Goal: Complete application form: Complete application form

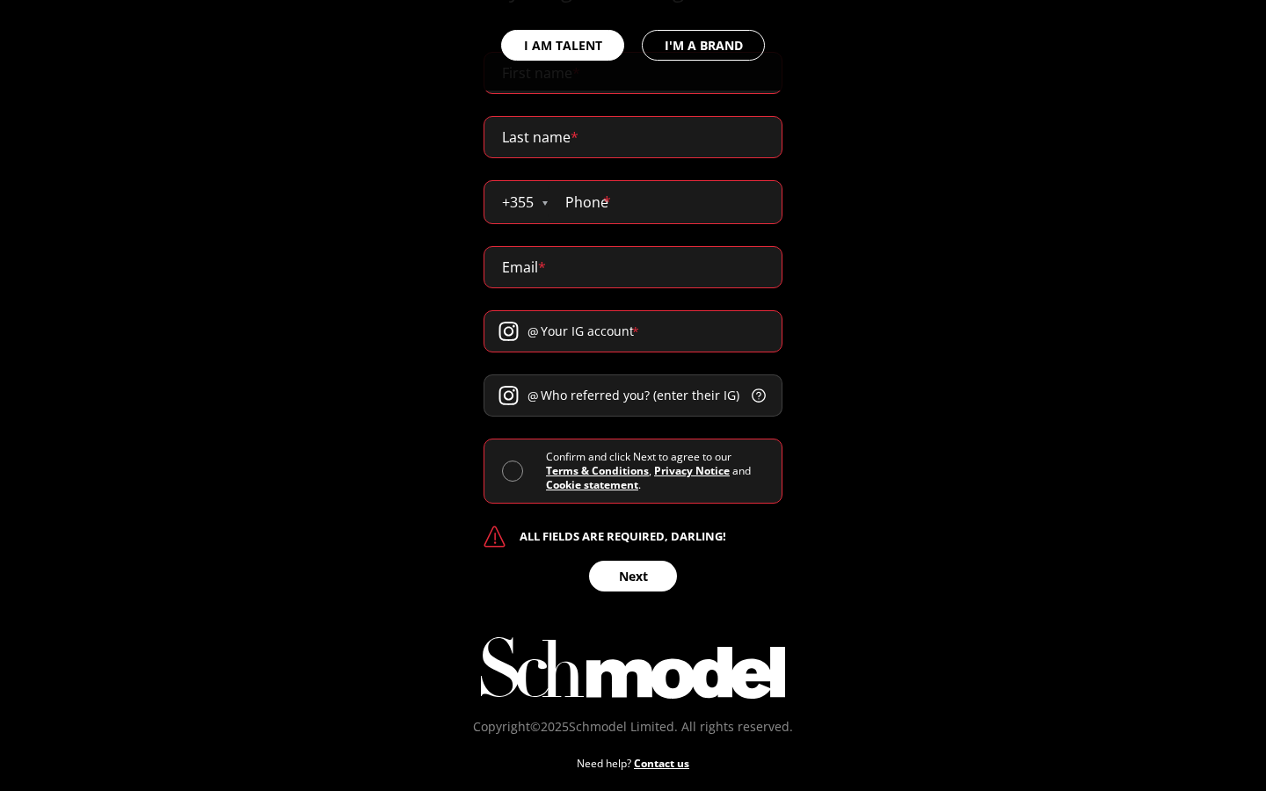
scroll to position [1050, 0]
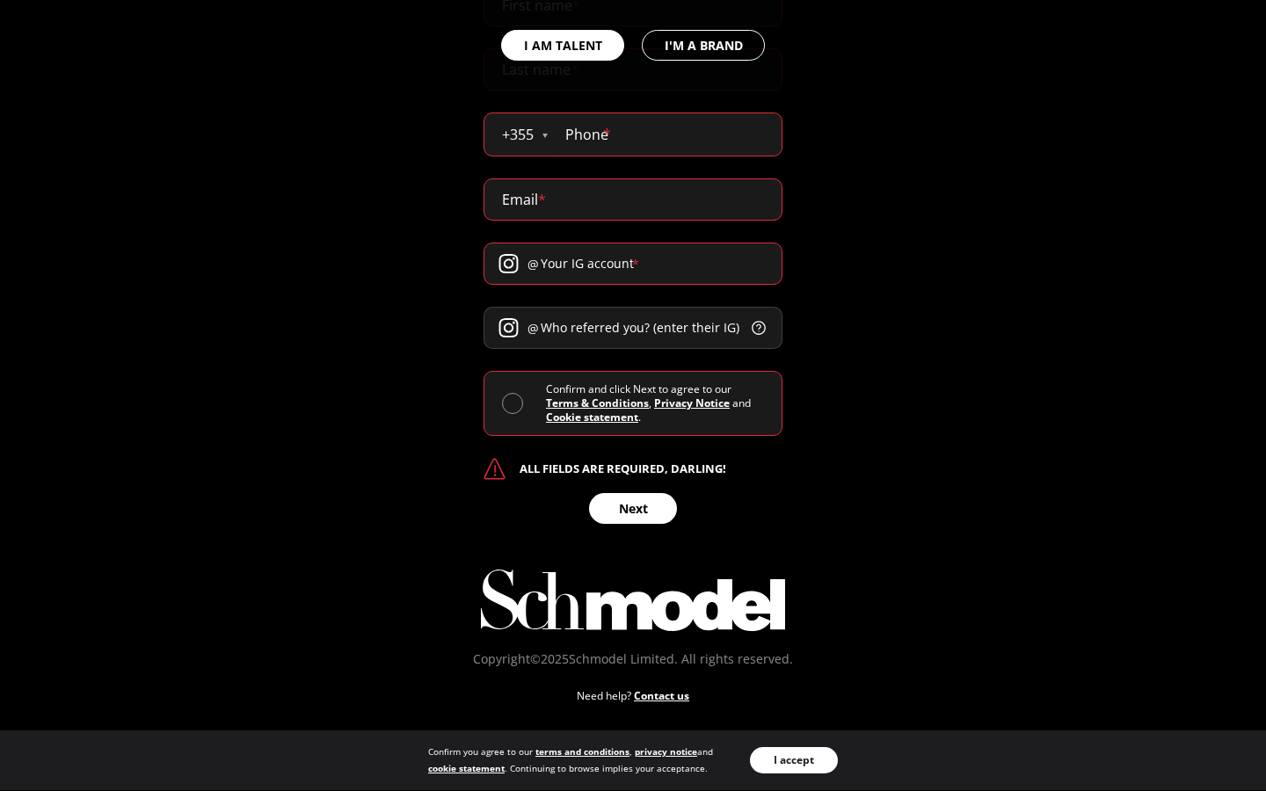
select select "GB"
click at [633, 21] on div "I AM TALENT I'M A BRAND" at bounding box center [633, 45] width 1266 height 91
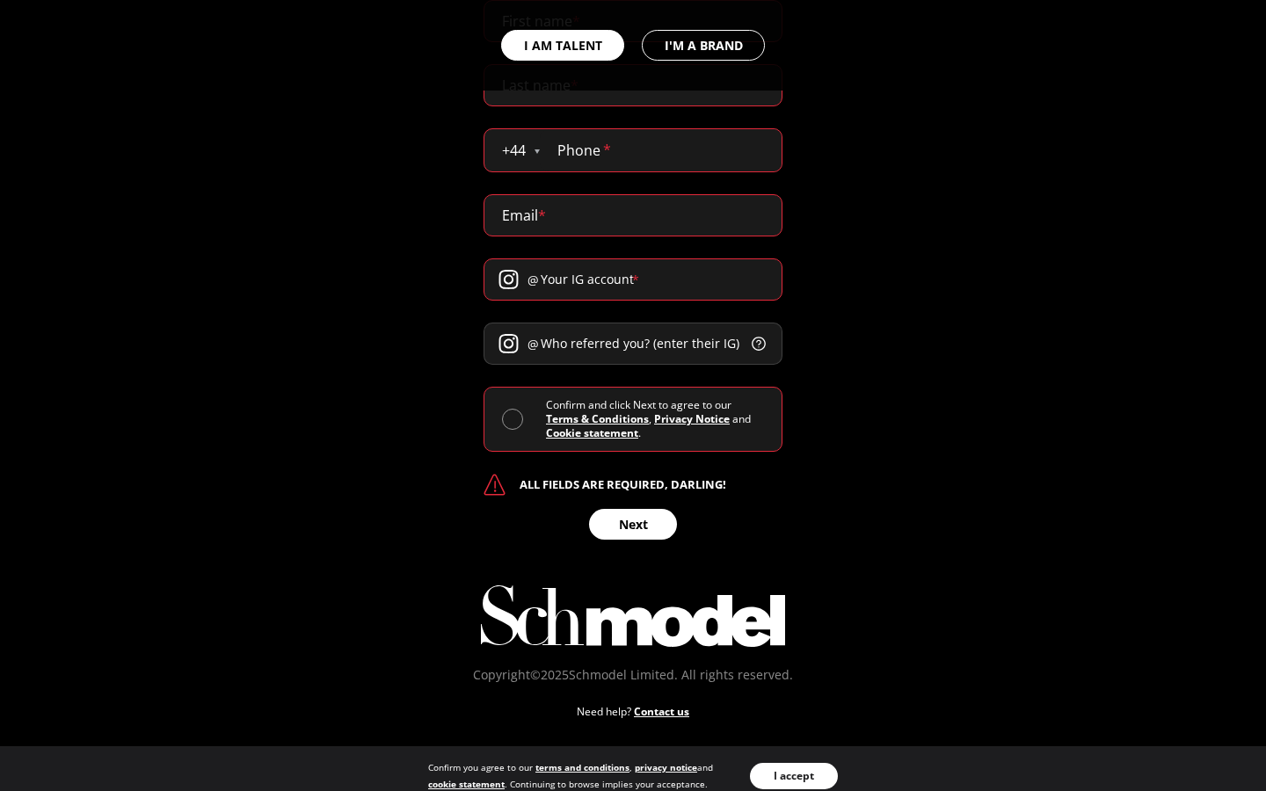
click at [633, 21] on div "I AM TALENT I'M A BRAND" at bounding box center [633, 45] width 1266 height 91
click at [633, 85] on div "I AM TALENT I'M A BRAND" at bounding box center [633, 45] width 1266 height 91
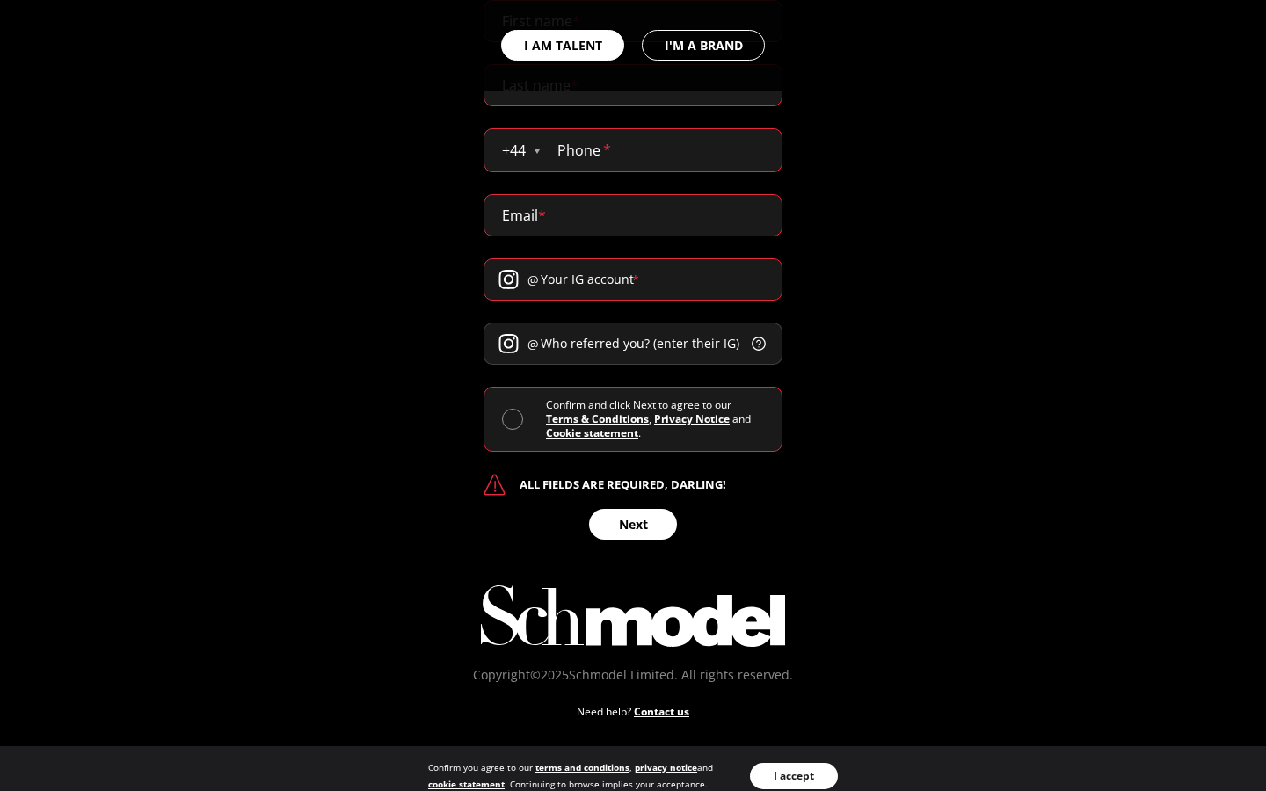
click at [660, 150] on input "tel" at bounding box center [661, 150] width 242 height 42
type input "+2591"
click at [660, 150] on input "tel" at bounding box center [661, 150] width 242 height 42
click at [660, 150] on input "+2591" at bounding box center [661, 150] width 242 height 42
type input "+2"
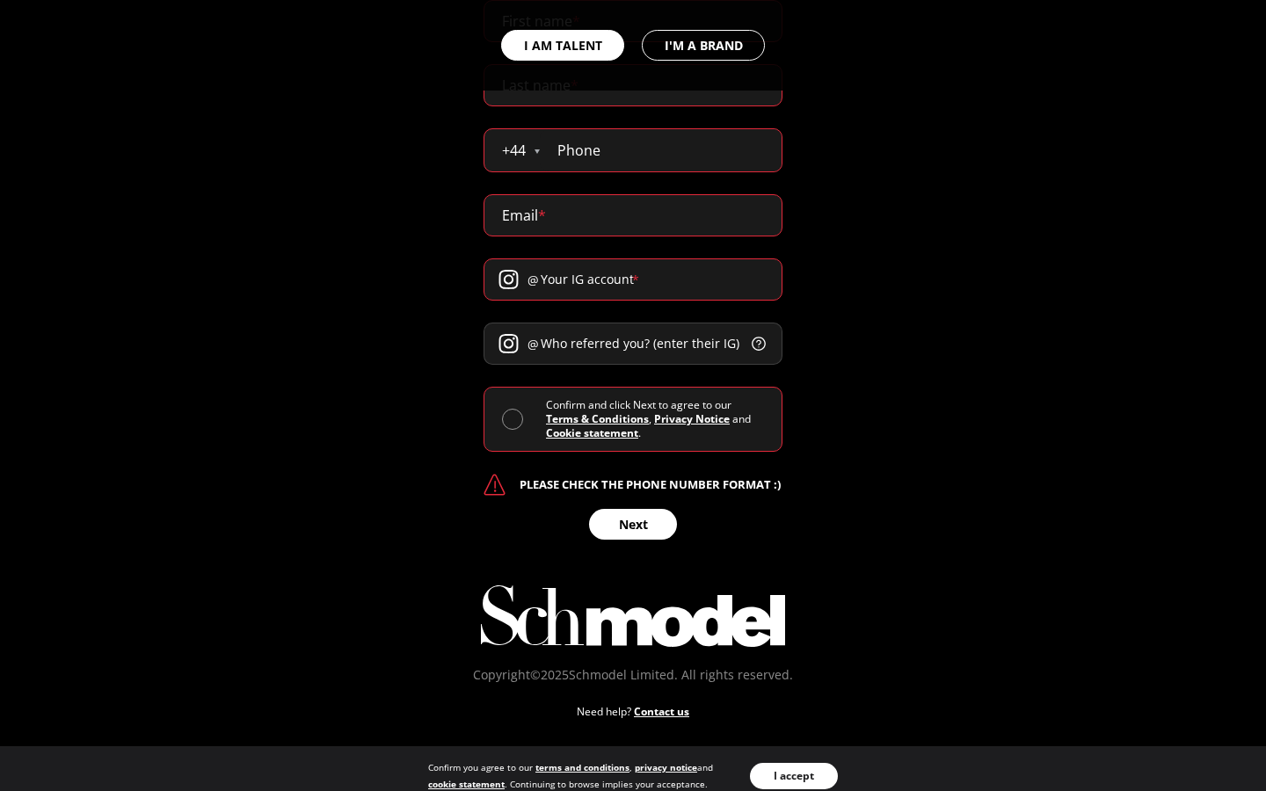
select select "AX"
type input "+2591"
click at [649, 150] on input "tel" at bounding box center [649, 150] width 266 height 42
click at [649, 150] on input "+25912591" at bounding box center [649, 150] width 266 height 42
type input "+2"
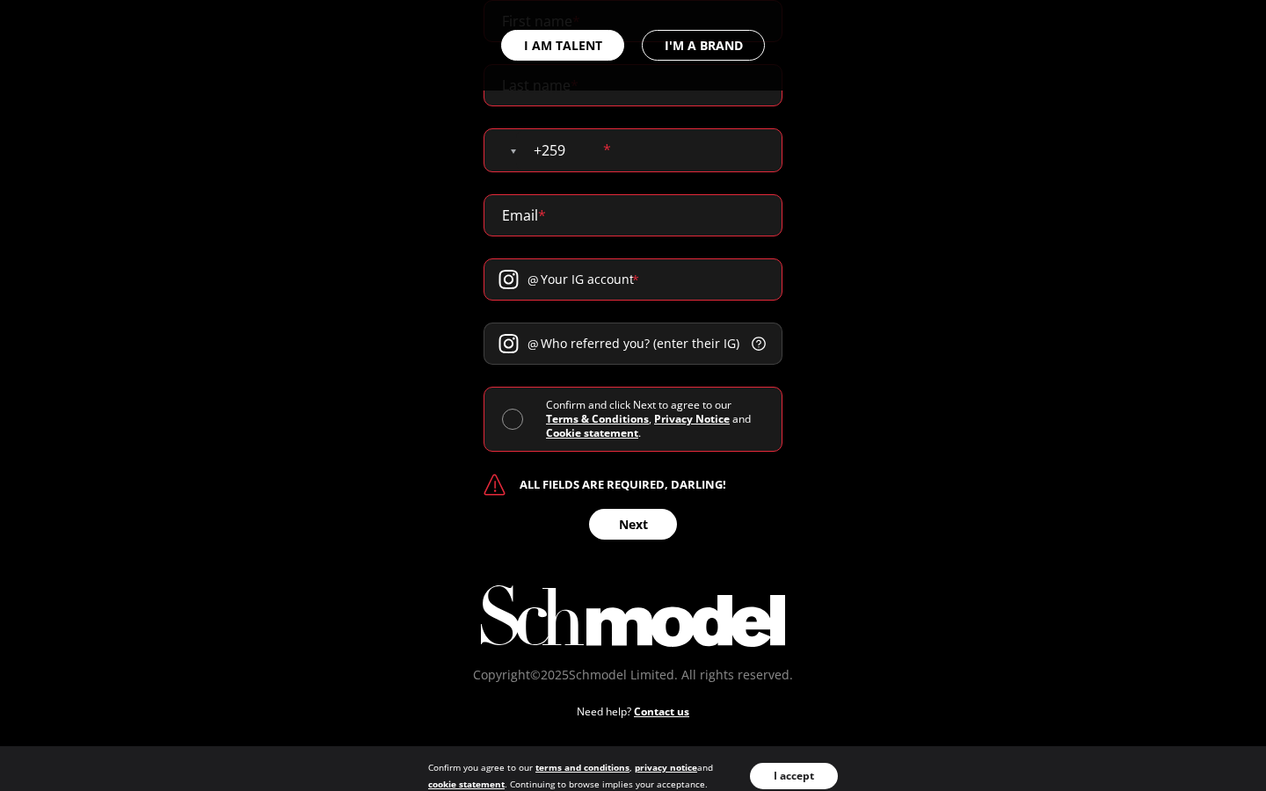
type input "+2591"
click at [649, 150] on input "tel" at bounding box center [649, 150] width 266 height 42
click at [649, 150] on input "[PHONE_NUMBER]" at bounding box center [649, 150] width 266 height 42
type input "+2"
type input "[PHONE_NUMBER]"
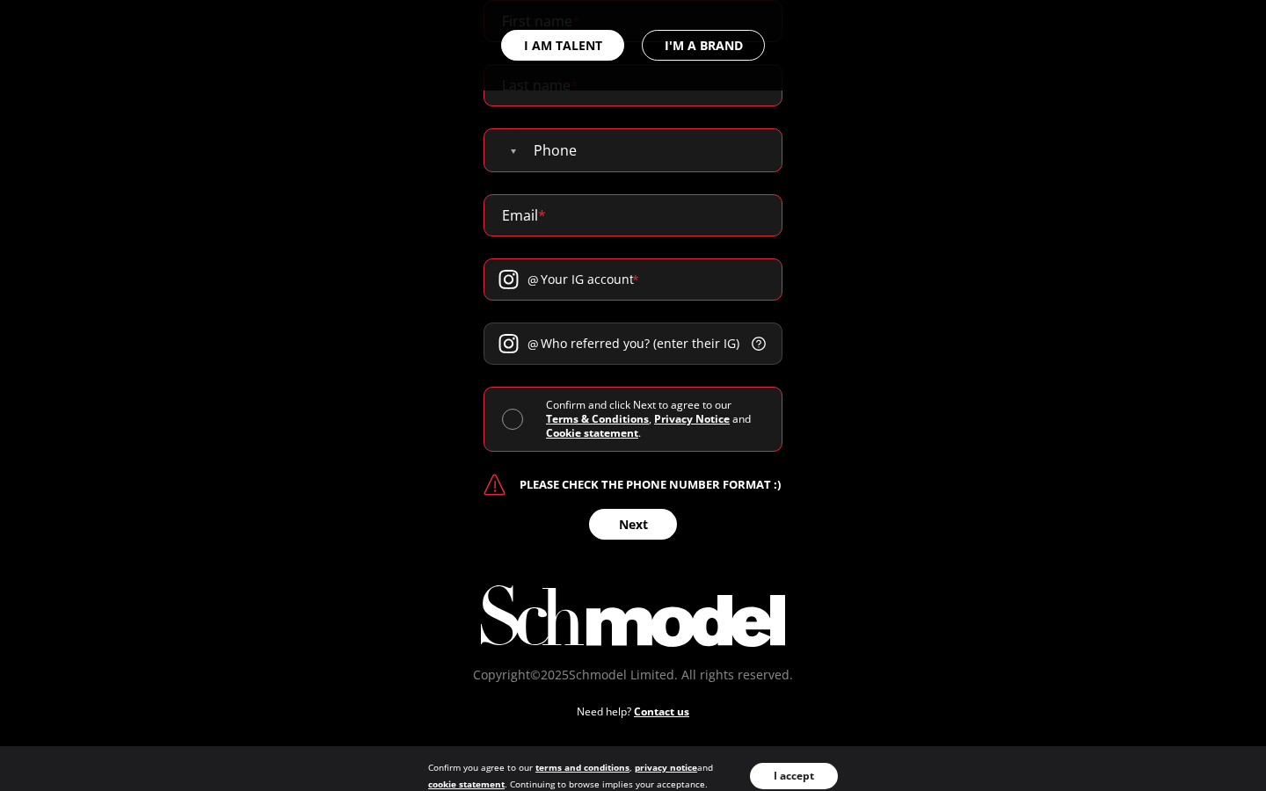
click at [649, 150] on input "tel" at bounding box center [649, 150] width 266 height 42
type input "[PHONE_NUMBER]"
click at [633, 215] on input "Email *" at bounding box center [633, 215] width 299 height 42
type input "[EMAIL_ADDRESS][DOMAIN_NAME]"
click at [633, 215] on input at bounding box center [633, 215] width 299 height 42
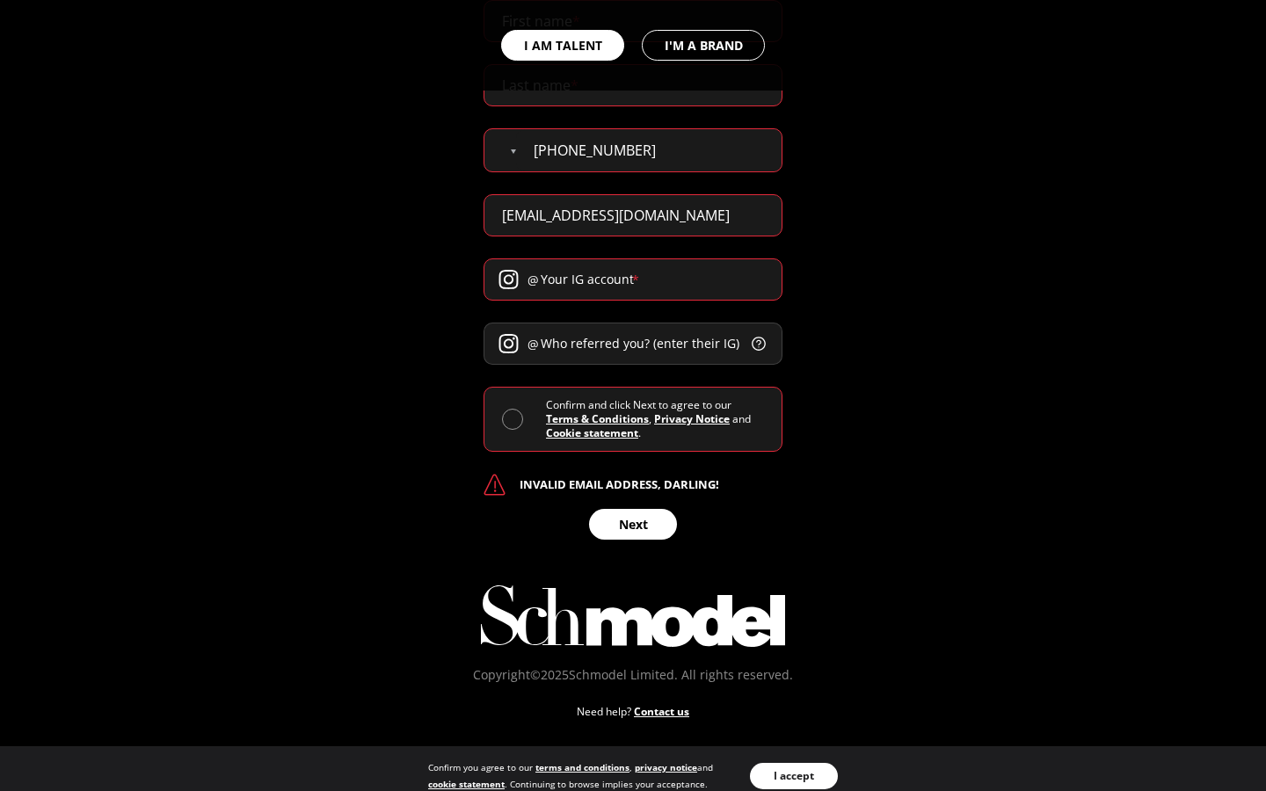
click at [633, 215] on input "[EMAIL_ADDRESS][DOMAIN_NAME]" at bounding box center [633, 215] width 299 height 42
type input "m"
type input "[EMAIL_ADDRESS][DOMAIN_NAME]"
click at [633, 215] on input at bounding box center [633, 215] width 299 height 42
click at [633, 215] on input "brandonfarmer75@[EMAIL_ADDRESS][DOMAIN_NAME]" at bounding box center [633, 215] width 299 height 42
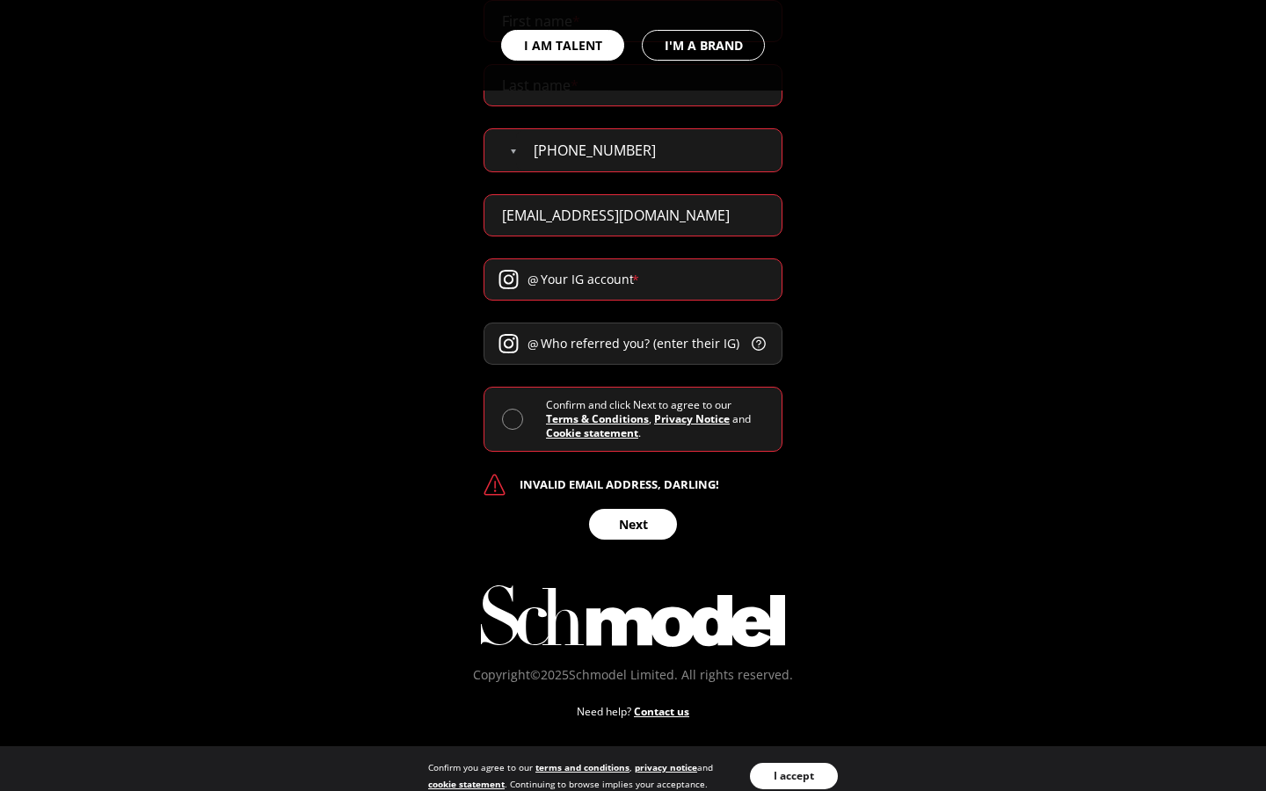
scroll to position [0, 5]
type input "[EMAIL_ADDRESS][DOMAIN_NAME]"
click at [633, 215] on input at bounding box center [633, 215] width 299 height 42
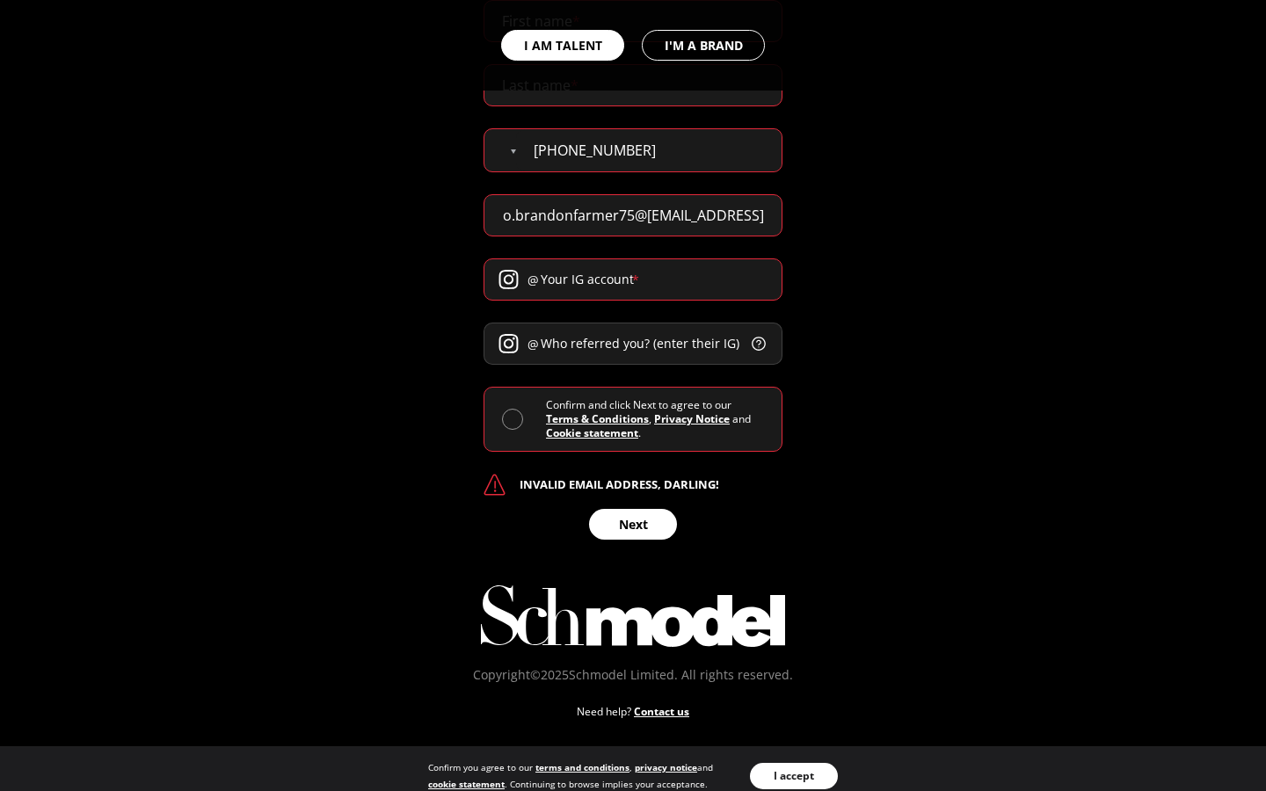
click at [633, 215] on input "gordonb95@yahoo.brandonfarmer75@[EMAIL_ADDRESS]" at bounding box center [633, 215] width 299 height 42
type input "olz.comoutlook.comcom"
type input "complexity"
click at [633, 215] on input at bounding box center [633, 215] width 299 height 42
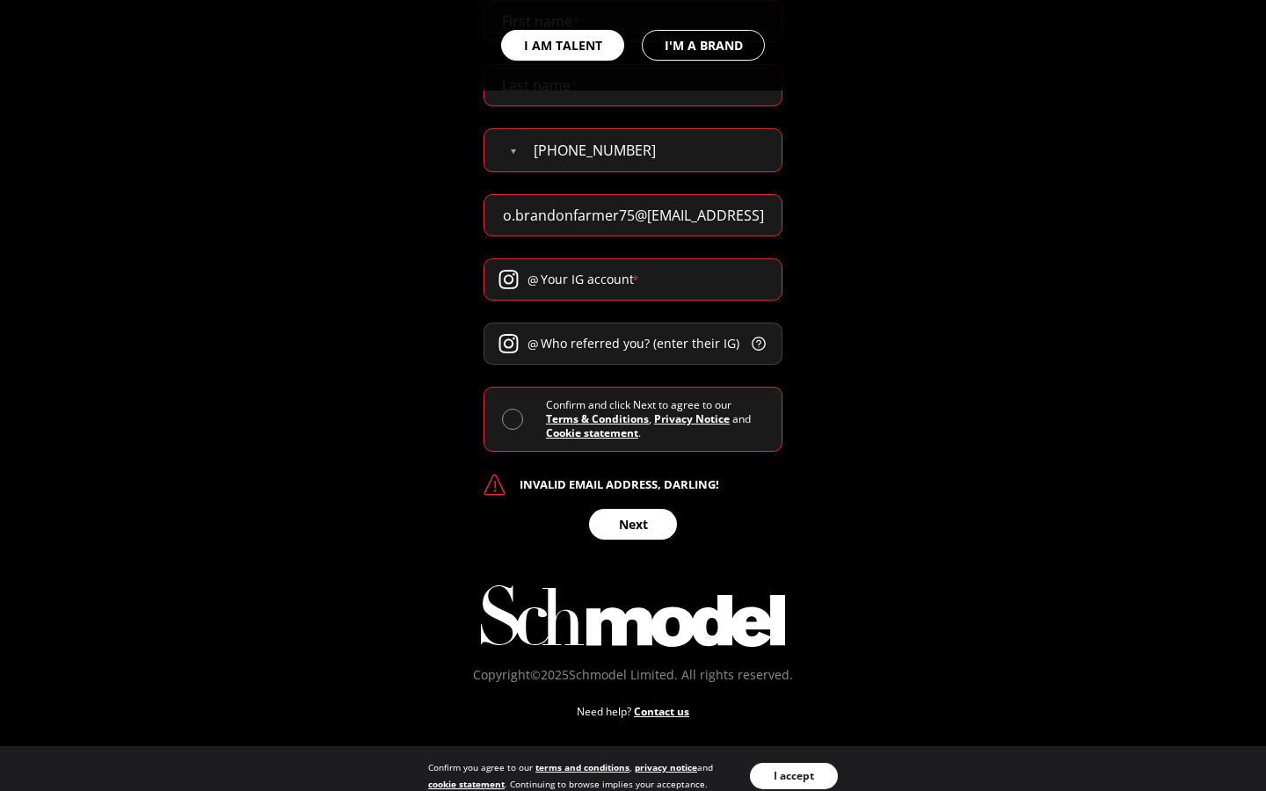
type input "complexitygordonb95@yahoo.brandonfarmer75@[EMAIL_ADDRESS]"
click at [633, 280] on input "Your IG account *" at bounding box center [633, 280] width 299 height 42
type input "array"
click at [633, 280] on input "text" at bounding box center [633, 280] width 299 height 42
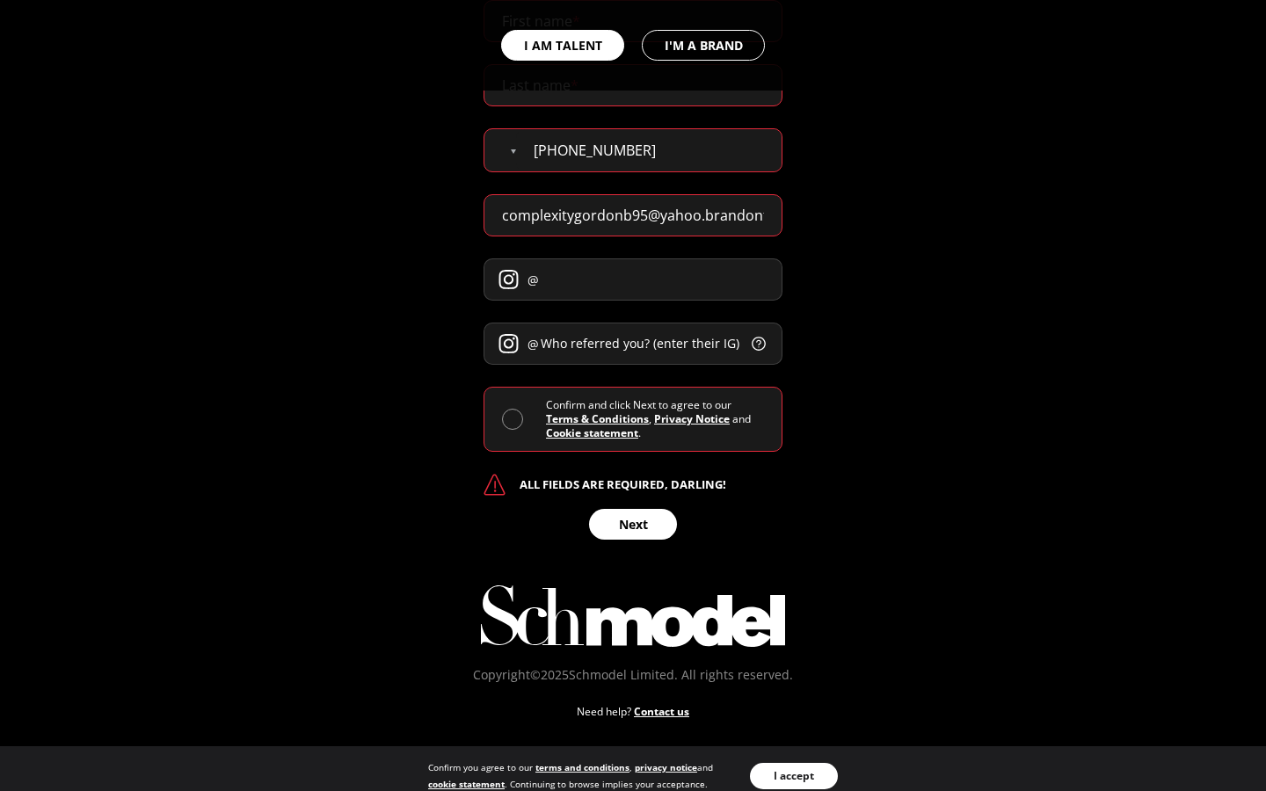
type input "array"
click at [633, 344] on input "Who referred you? (enter their IG) *" at bounding box center [633, 344] width 299 height 42
type input "Internal"
click at [633, 344] on input "text" at bounding box center [633, 344] width 299 height 42
type input "Internal"
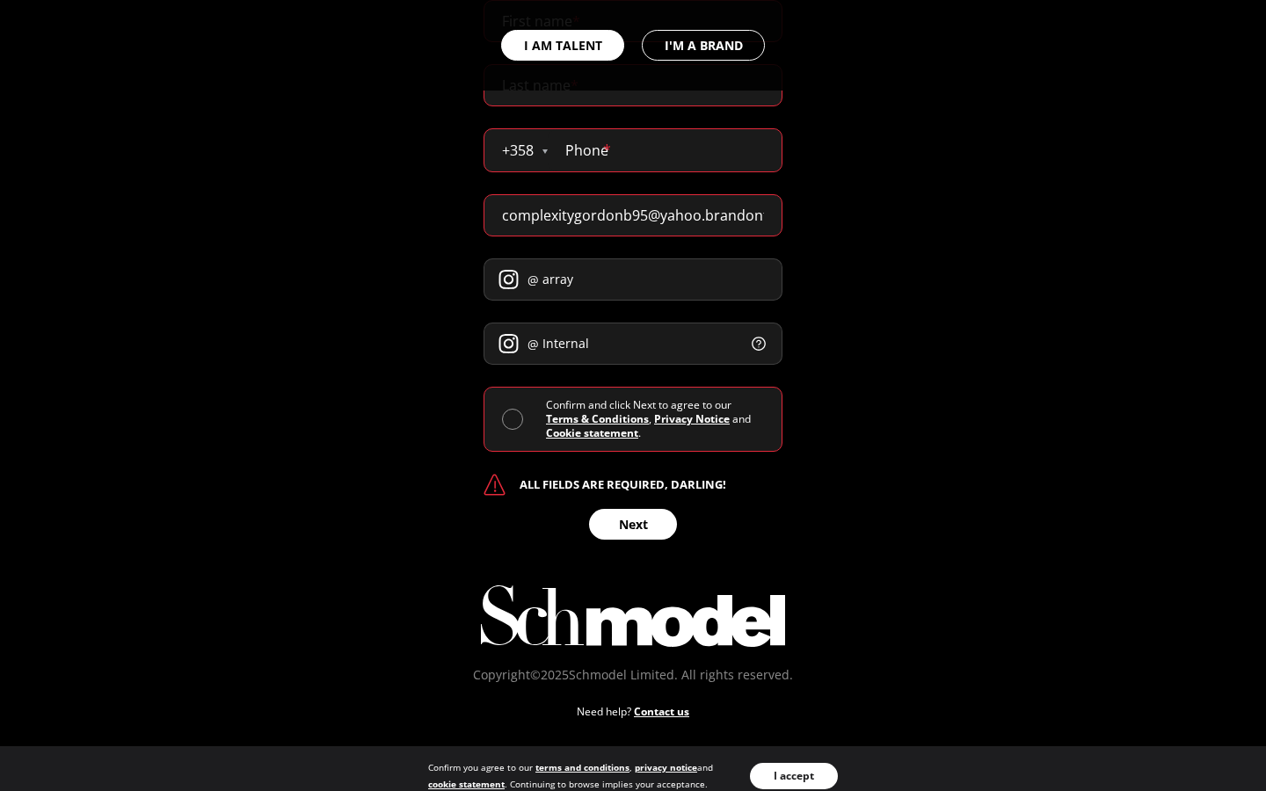
select select "AX"
click at [633, 21] on div "I AM TALENT I'M A BRAND" at bounding box center [633, 45] width 1266 height 91
type input "Arielle"
click at [633, 85] on div "I AM TALENT I'M A BRAND" at bounding box center [633, 45] width 1266 height 91
type input "[PERSON_NAME]"
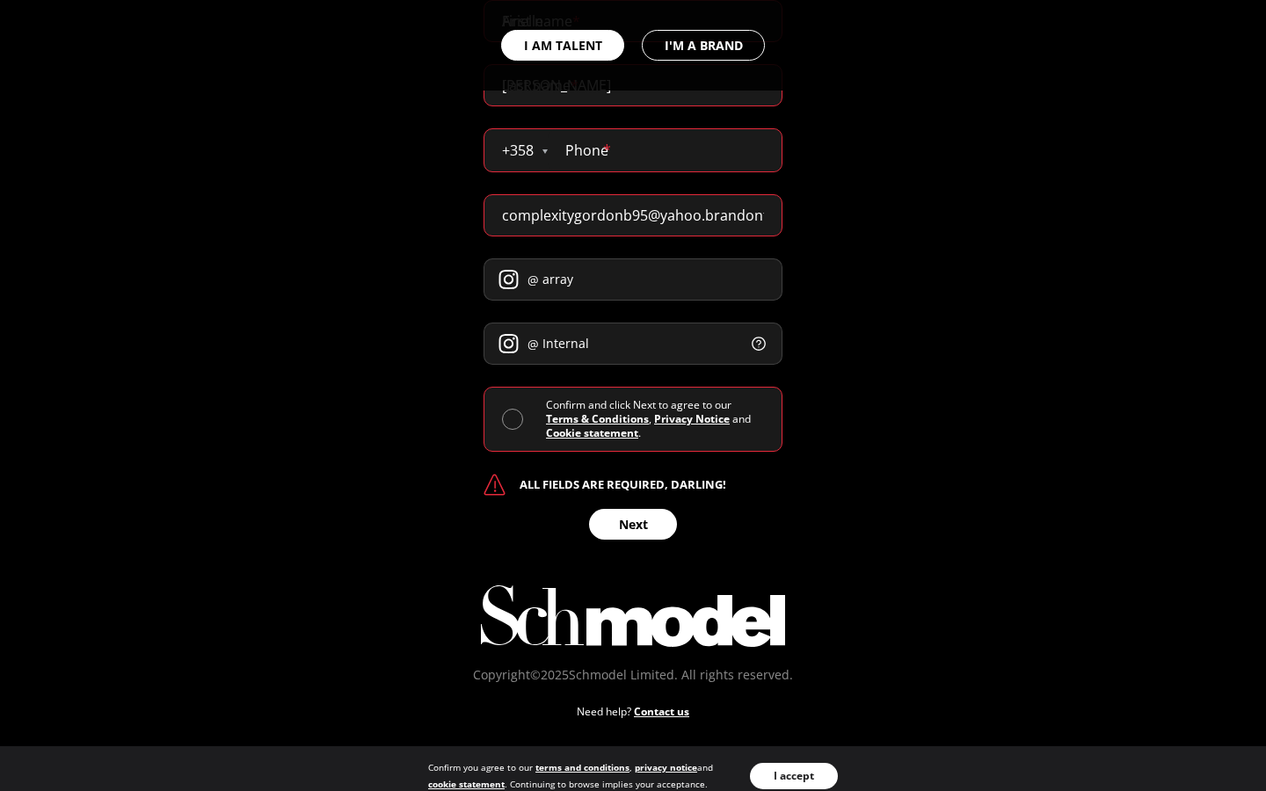
click at [665, 150] on input "tel" at bounding box center [665, 150] width 234 height 42
select select "FI"
type input "251274"
type input "2512741291"
click at [633, 215] on input "complexitygordonb95@yahoo.brandonfarmer75@[EMAIL_ADDRESS]" at bounding box center [633, 215] width 299 height 42
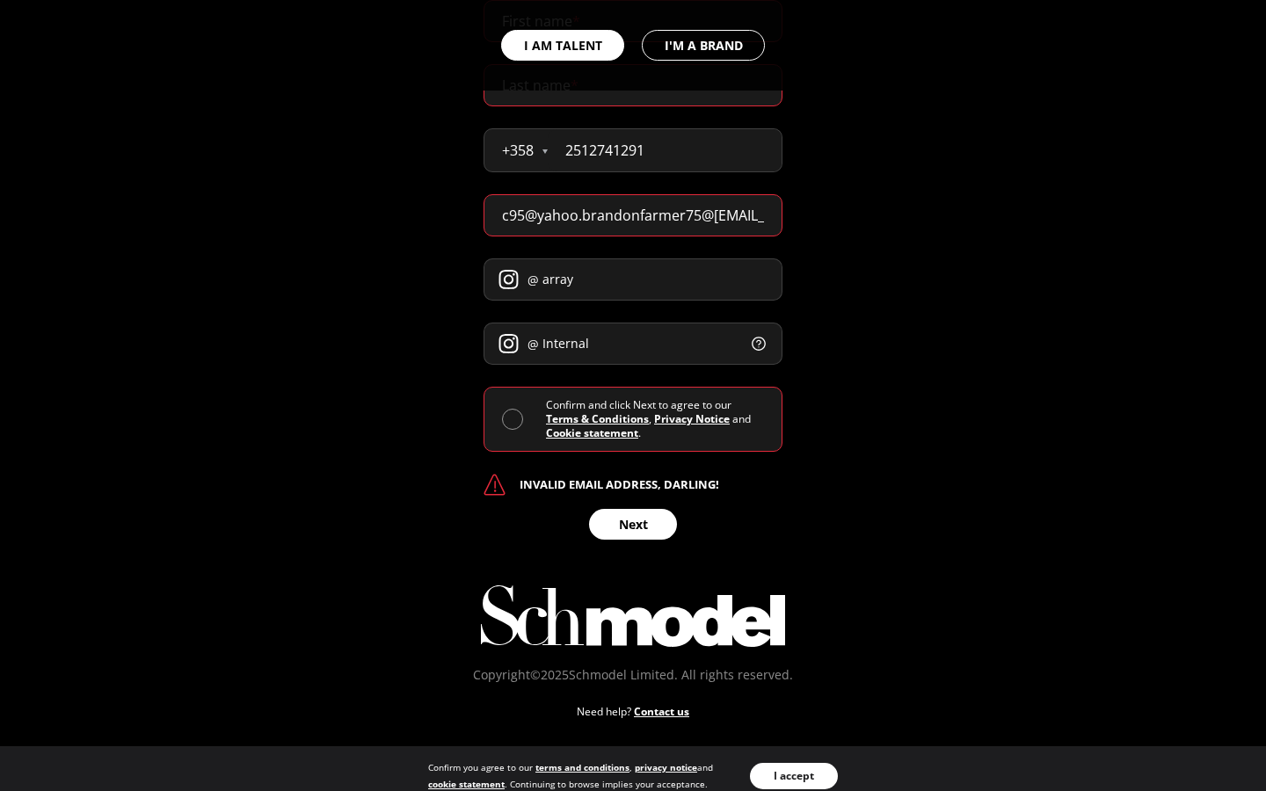
type input "95@yahoo.brandonfarmer75@[EMAIL_ADDRESS]"
type input "[EMAIL_ADDRESS][DOMAIN_NAME]"
click at [633, 280] on input "array" at bounding box center [633, 280] width 299 height 42
type input "a"
type input "array"
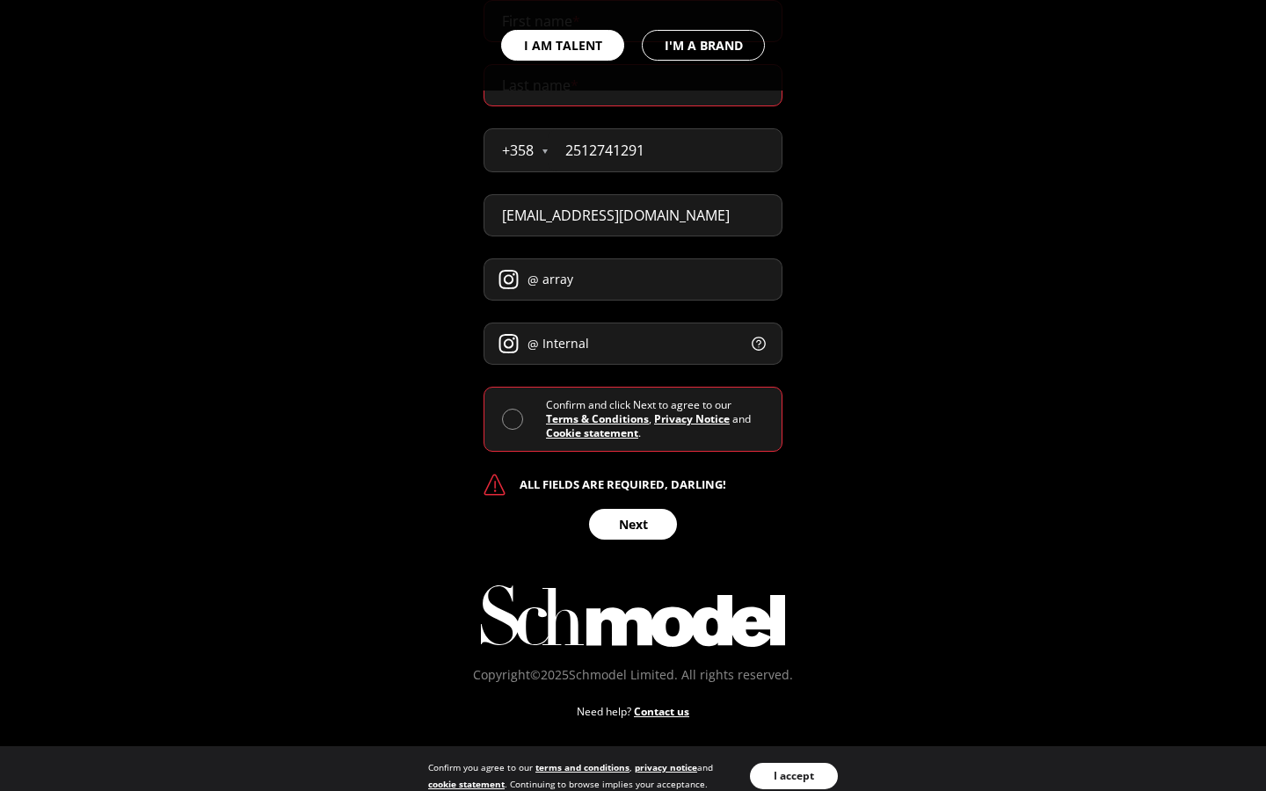
click at [633, 344] on input "Internal" at bounding box center [633, 344] width 299 height 42
type input "I"
type input "Internal"
select select "SM"
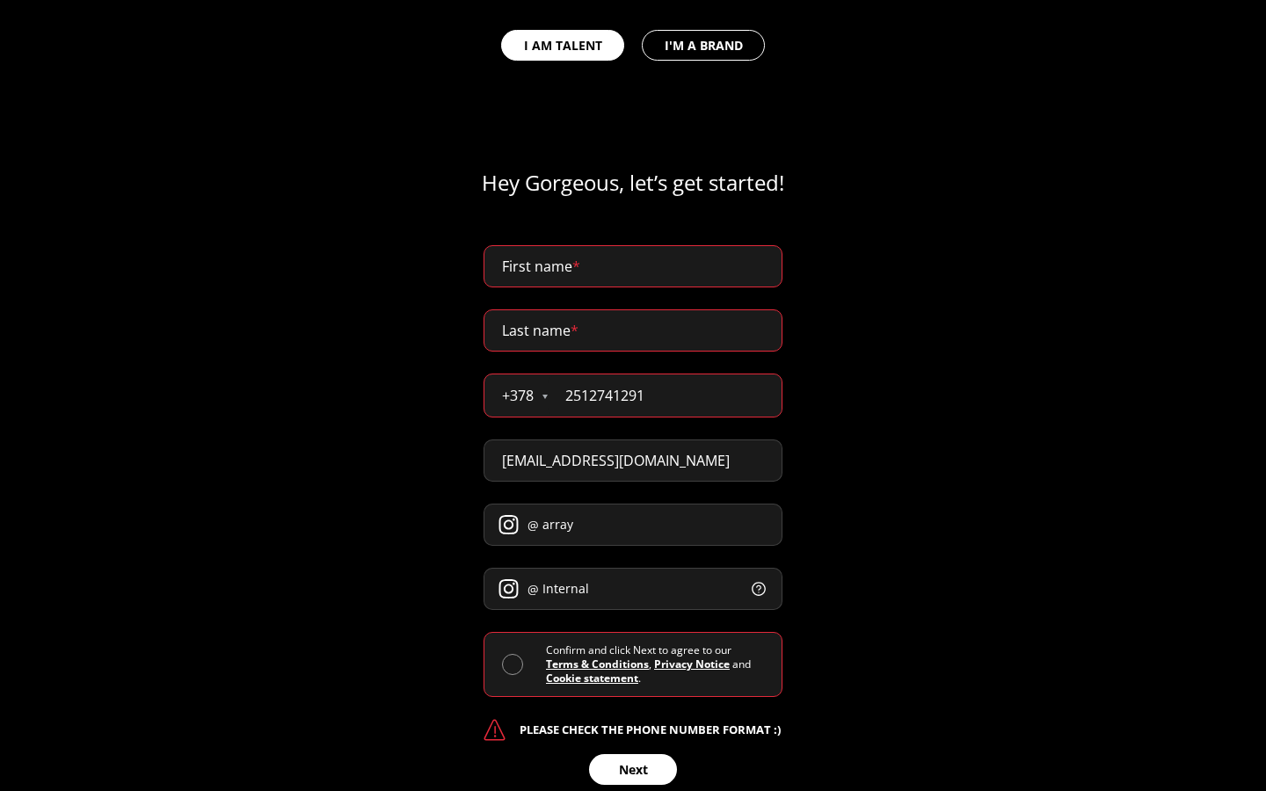
click at [751, 581] on button at bounding box center [759, 589] width 16 height 16
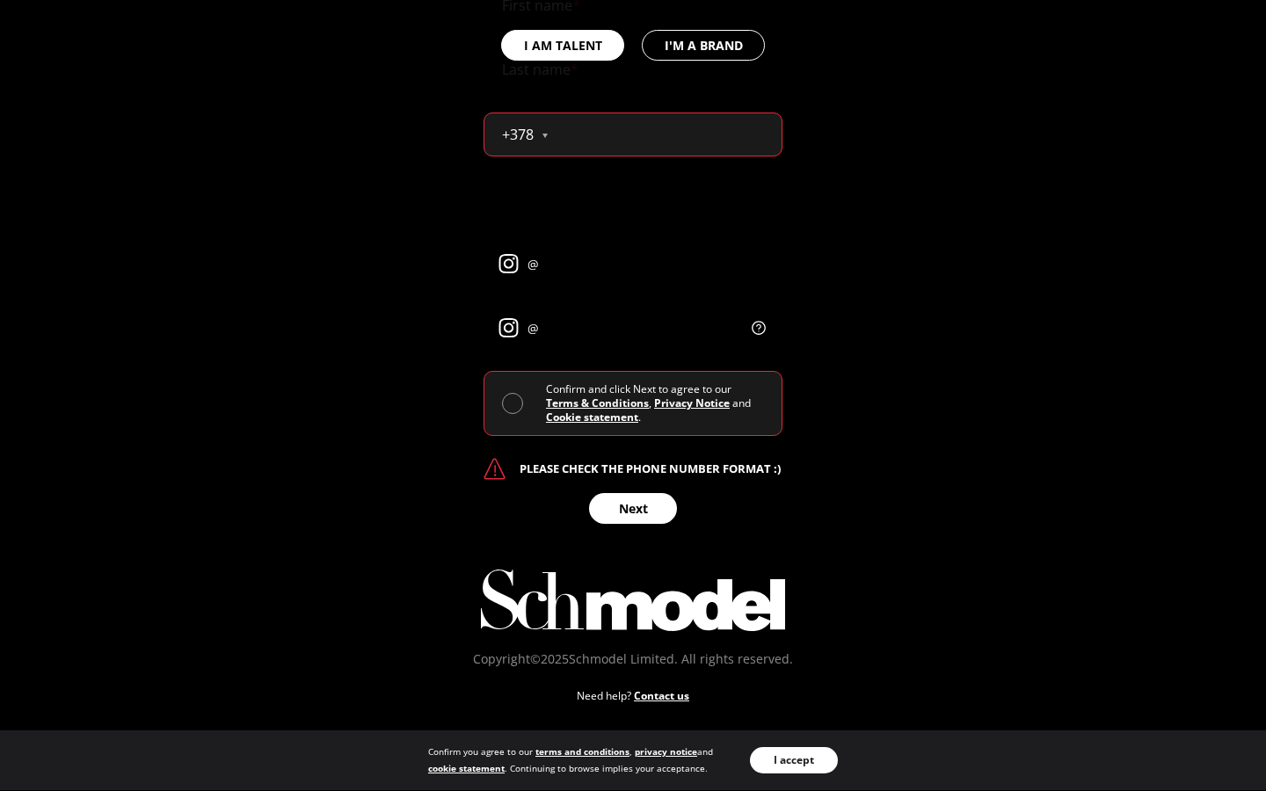
click at [633, 21] on div "I AM TALENT I'M A BRAND" at bounding box center [633, 45] width 1266 height 91
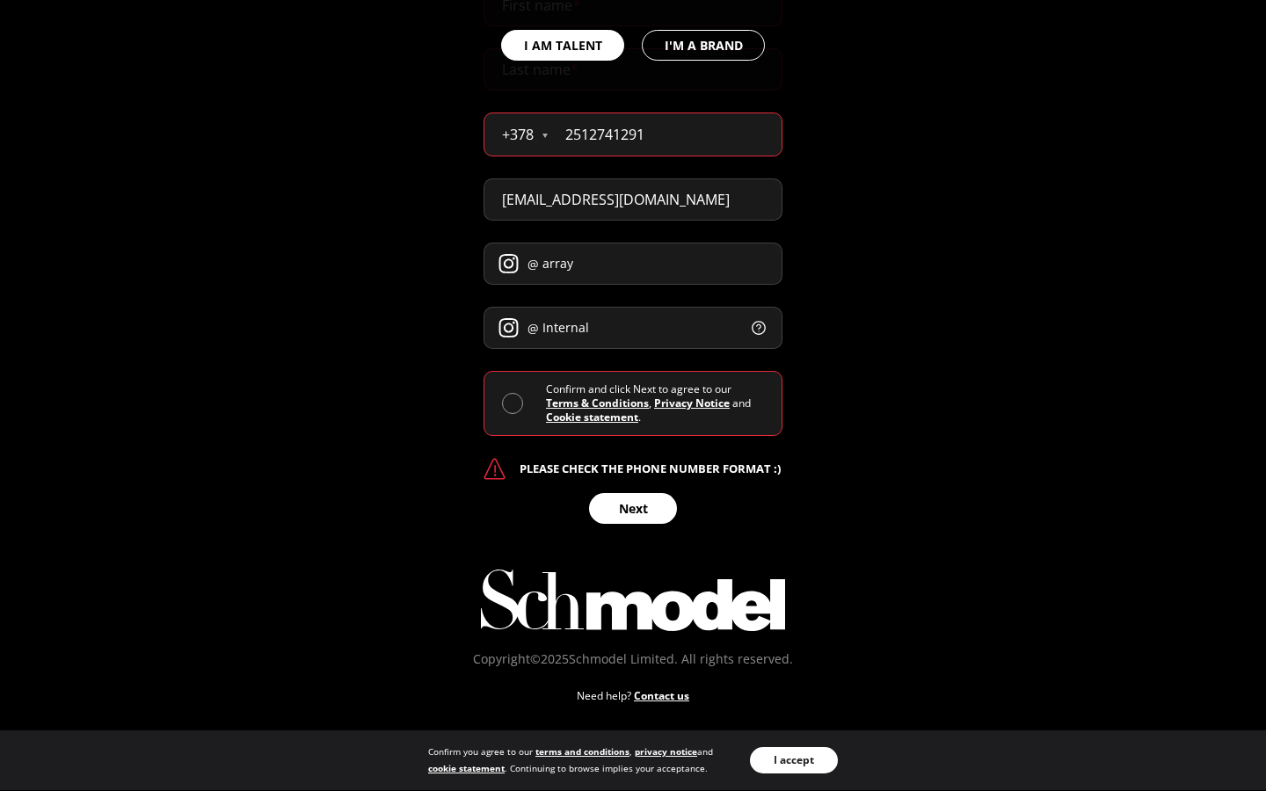
scroll to position [1034, 0]
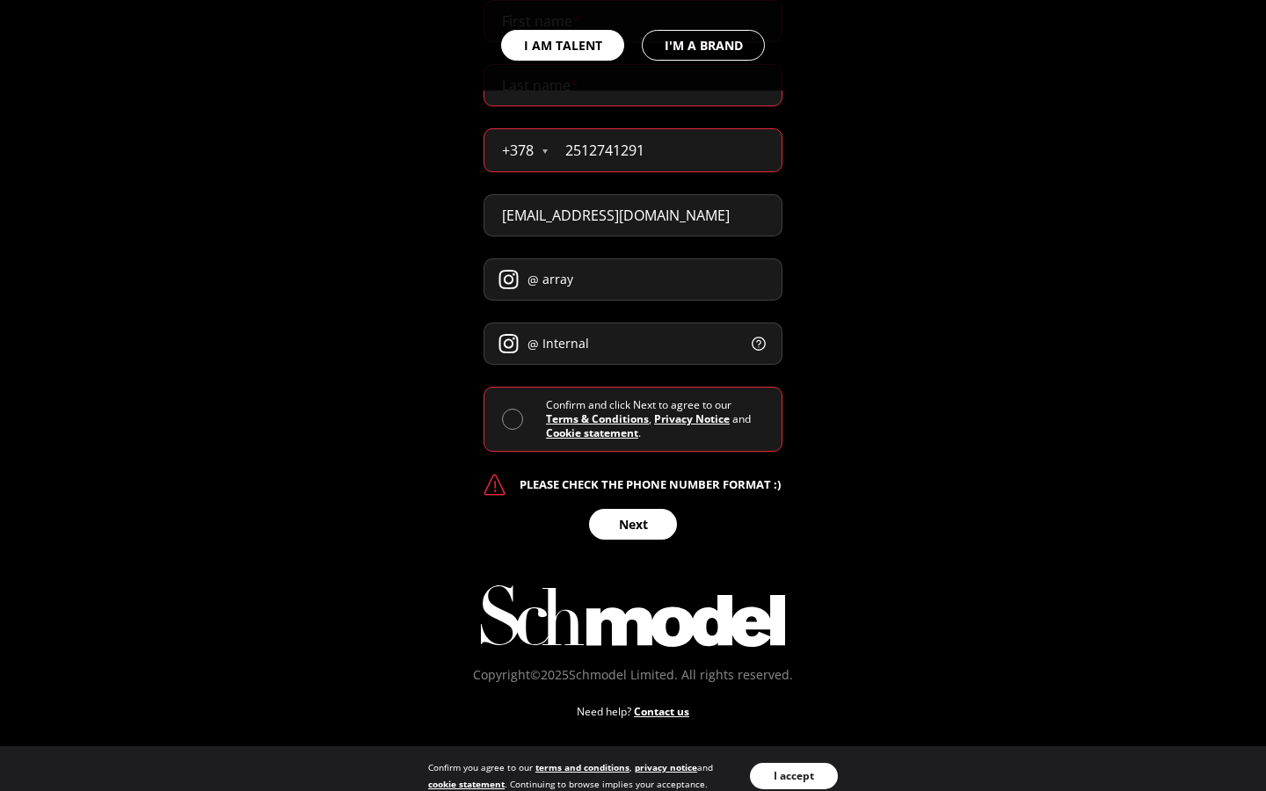
click at [633, 21] on div "I AM TALENT I'M A BRAND" at bounding box center [633, 45] width 1266 height 91
click at [633, 85] on div "I AM TALENT I'M A BRAND" at bounding box center [633, 45] width 1266 height 91
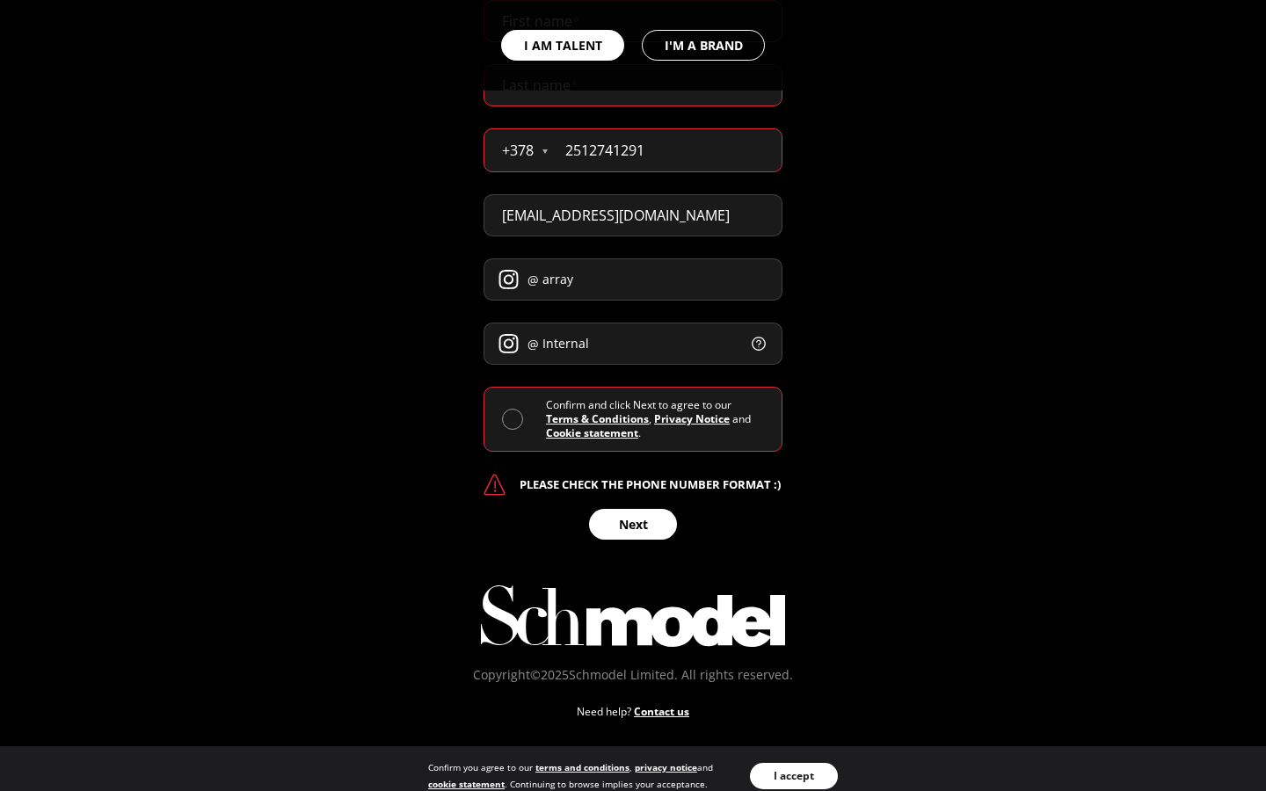
click at [633, 85] on div "I AM TALENT I'M A BRAND" at bounding box center [633, 45] width 1266 height 91
click at [665, 150] on input "2512741291" at bounding box center [665, 150] width 234 height 42
type input "2"
type input "+2591"
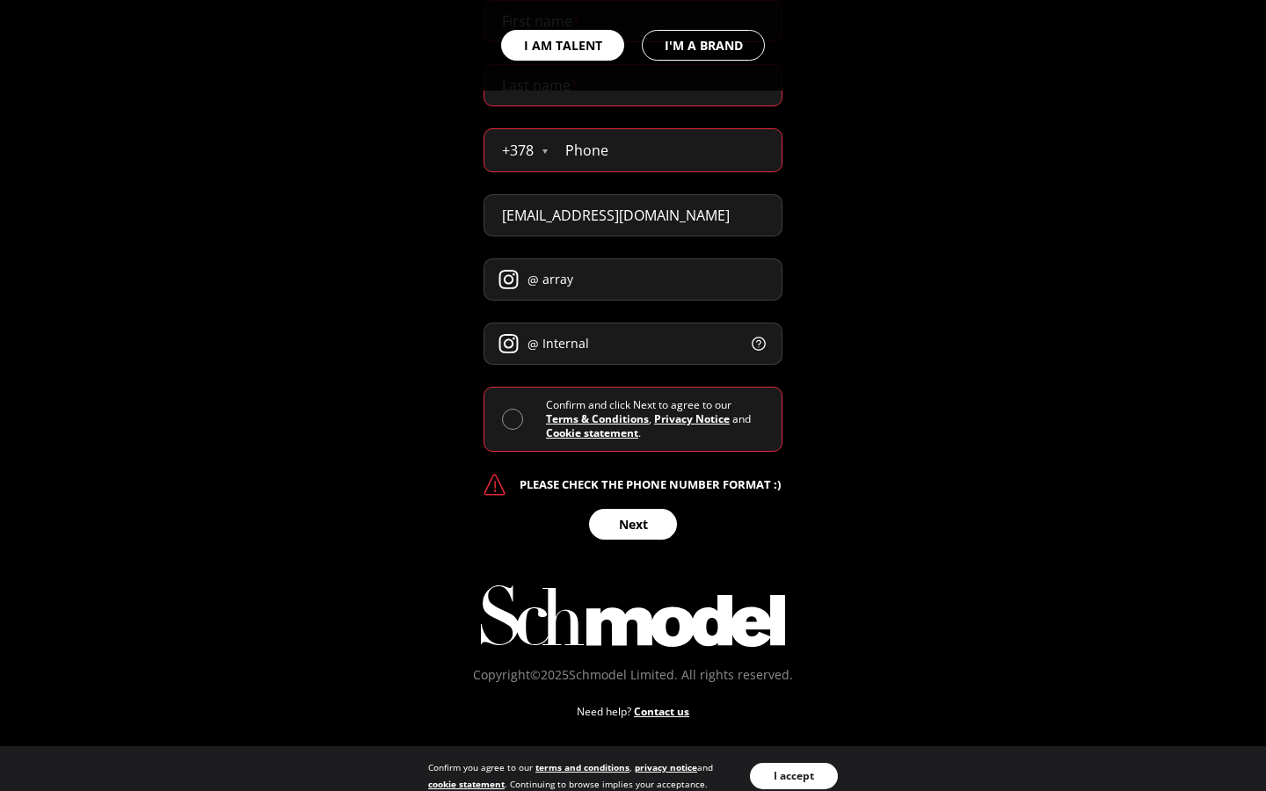
click at [665, 150] on input "tel" at bounding box center [665, 150] width 234 height 42
click at [665, 150] on input "[PHONE_NUMBER]" at bounding box center [665, 150] width 234 height 42
type input "+259291"
type input "2512741291"
click at [665, 150] on input "tel" at bounding box center [665, 150] width 234 height 42
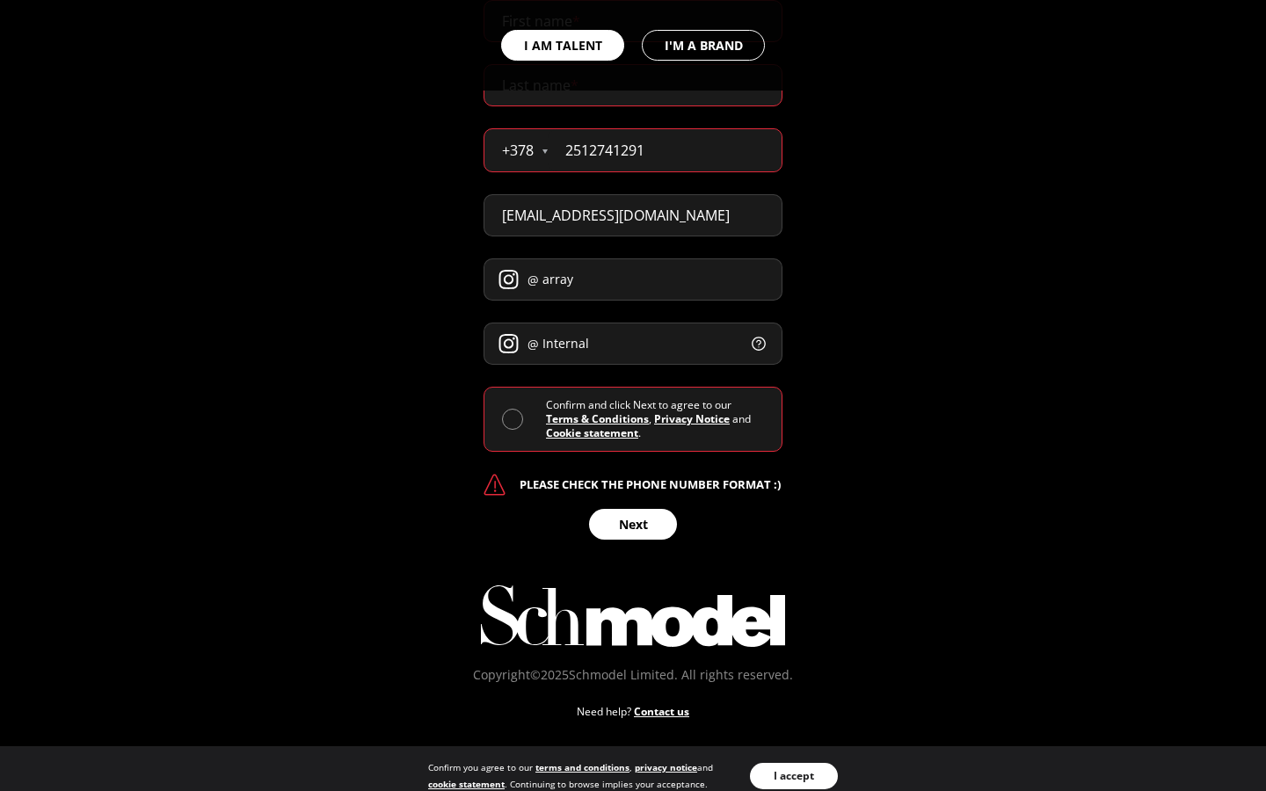
click at [665, 150] on input "2512741291" at bounding box center [665, 150] width 234 height 42
type input "2"
type input "2512741291"
click at [665, 150] on input "tel" at bounding box center [665, 150] width 234 height 42
click at [665, 150] on input "2512741291" at bounding box center [665, 150] width 234 height 42
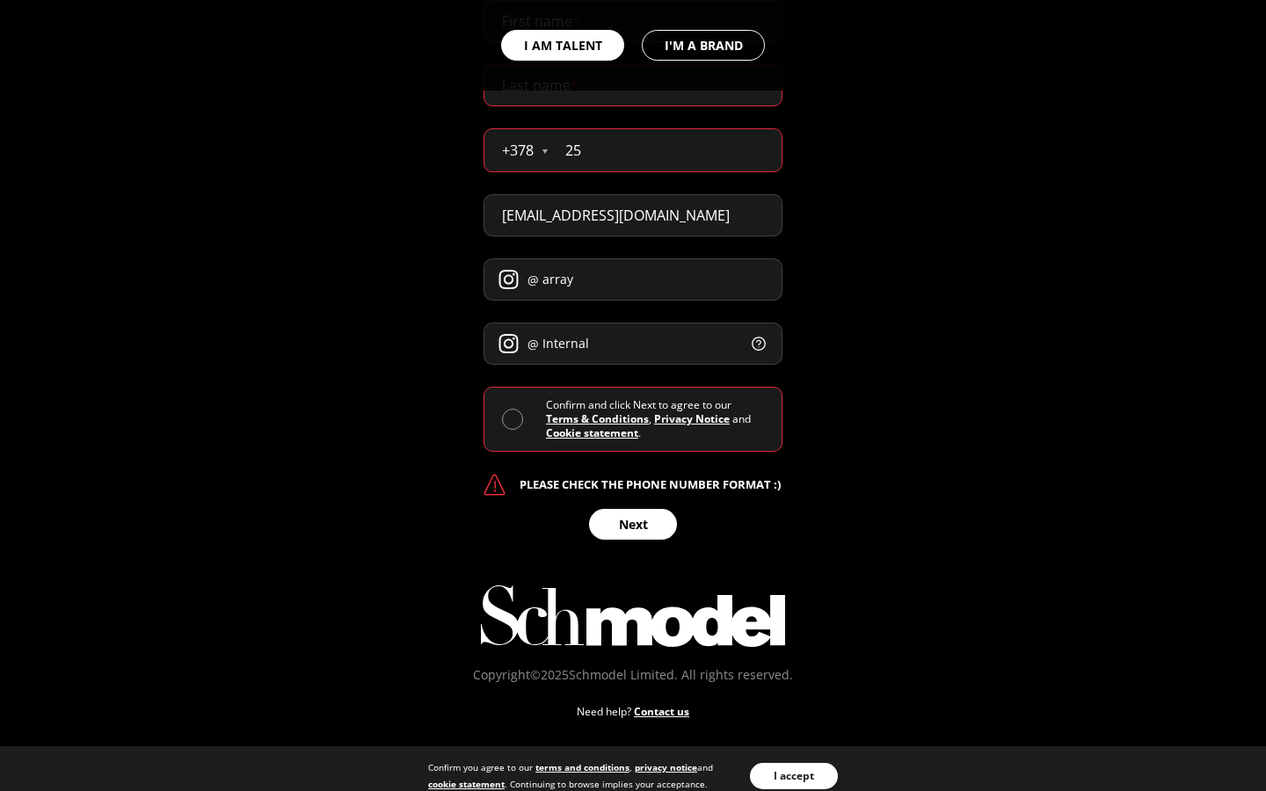
type input "2"
type input "6358819994"
click at [665, 150] on input "tel" at bounding box center [665, 150] width 234 height 42
type input "6358819994"
click at [633, 215] on input "[EMAIL_ADDRESS][DOMAIN_NAME]" at bounding box center [633, 215] width 299 height 42
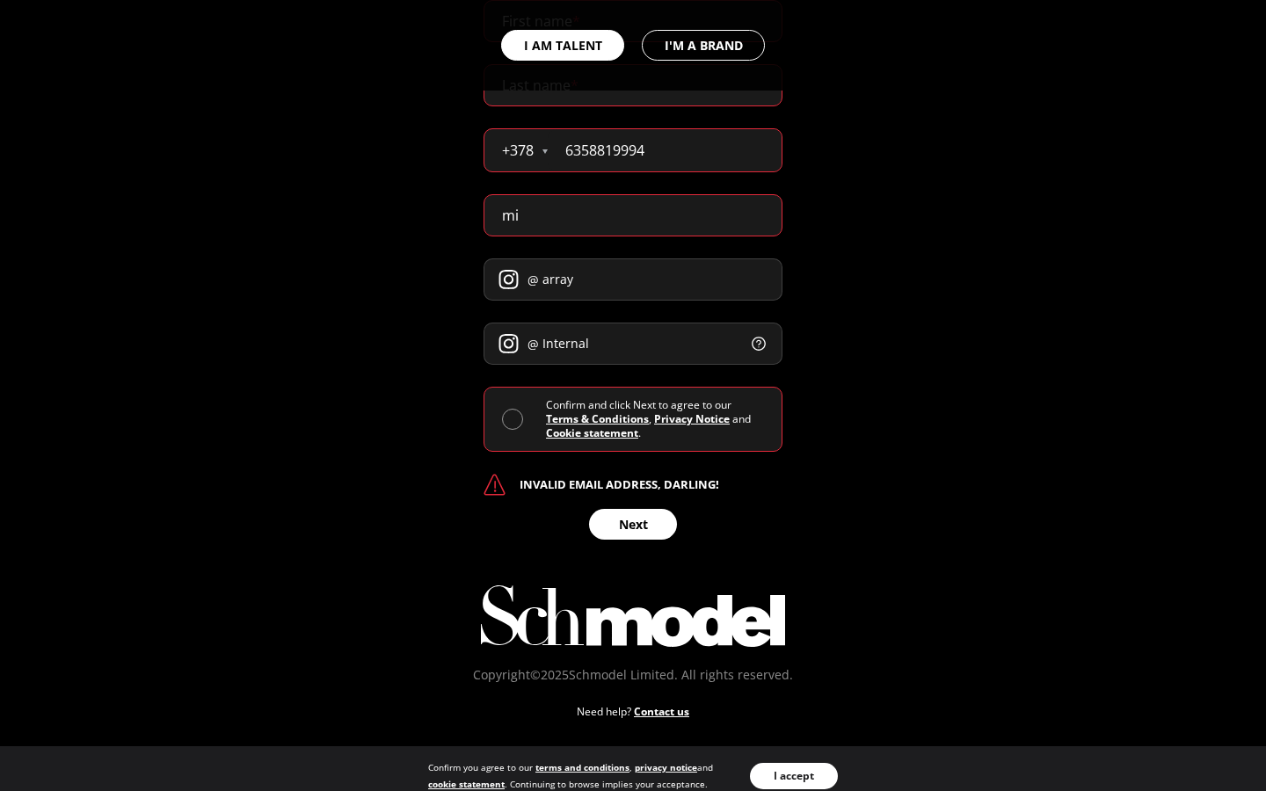
type input "m"
type input "[EMAIL_ADDRESS][DOMAIN_NAME]"
click at [633, 215] on input at bounding box center [633, 215] width 299 height 42
click at [633, 215] on input "[EMAIL_ADDRESS]@[DOMAIN_NAME]" at bounding box center [633, 215] width 299 height 42
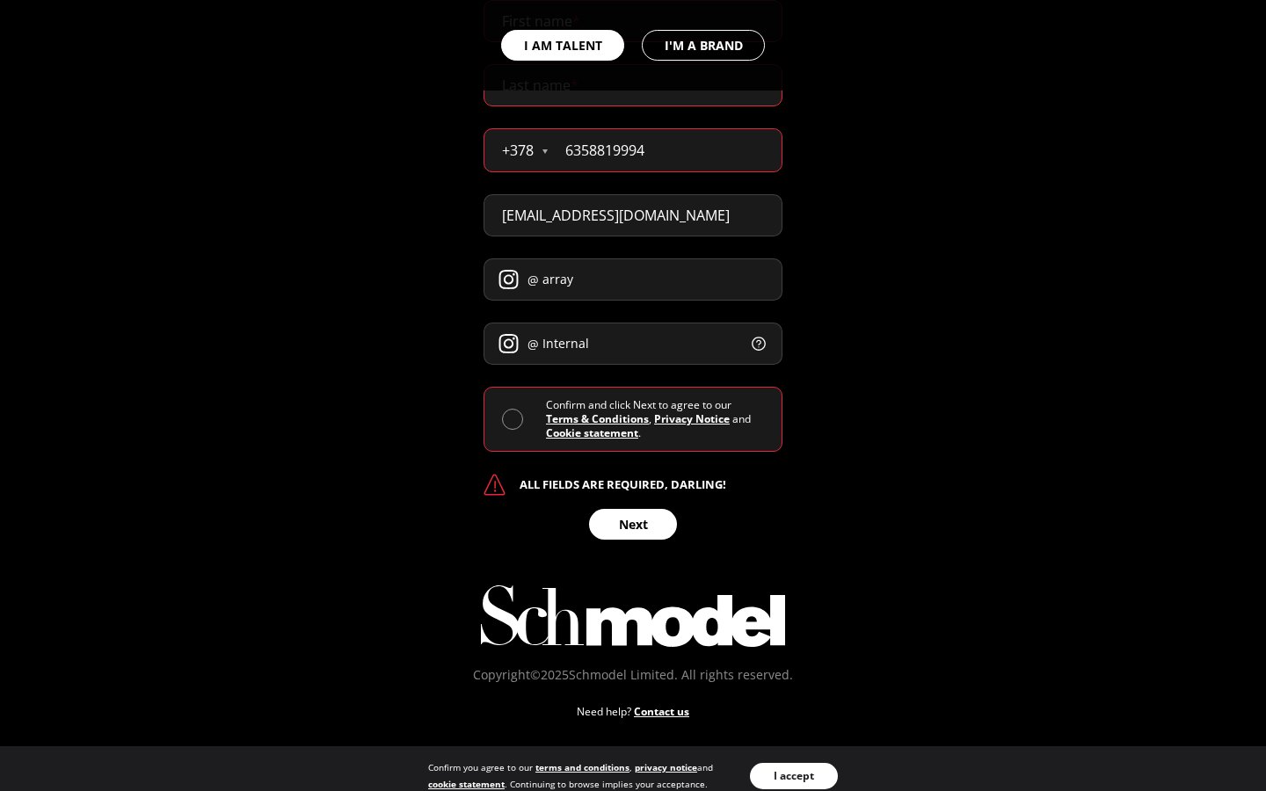
type input "[EMAIL_ADDRESS][DOMAIN_NAME]"
click at [633, 215] on input at bounding box center [633, 215] width 299 height 42
click at [633, 215] on input "brandonfarmer75@[EMAIL_ADDRESS]@[DOMAIN_NAME]" at bounding box center [633, 215] width 299 height 42
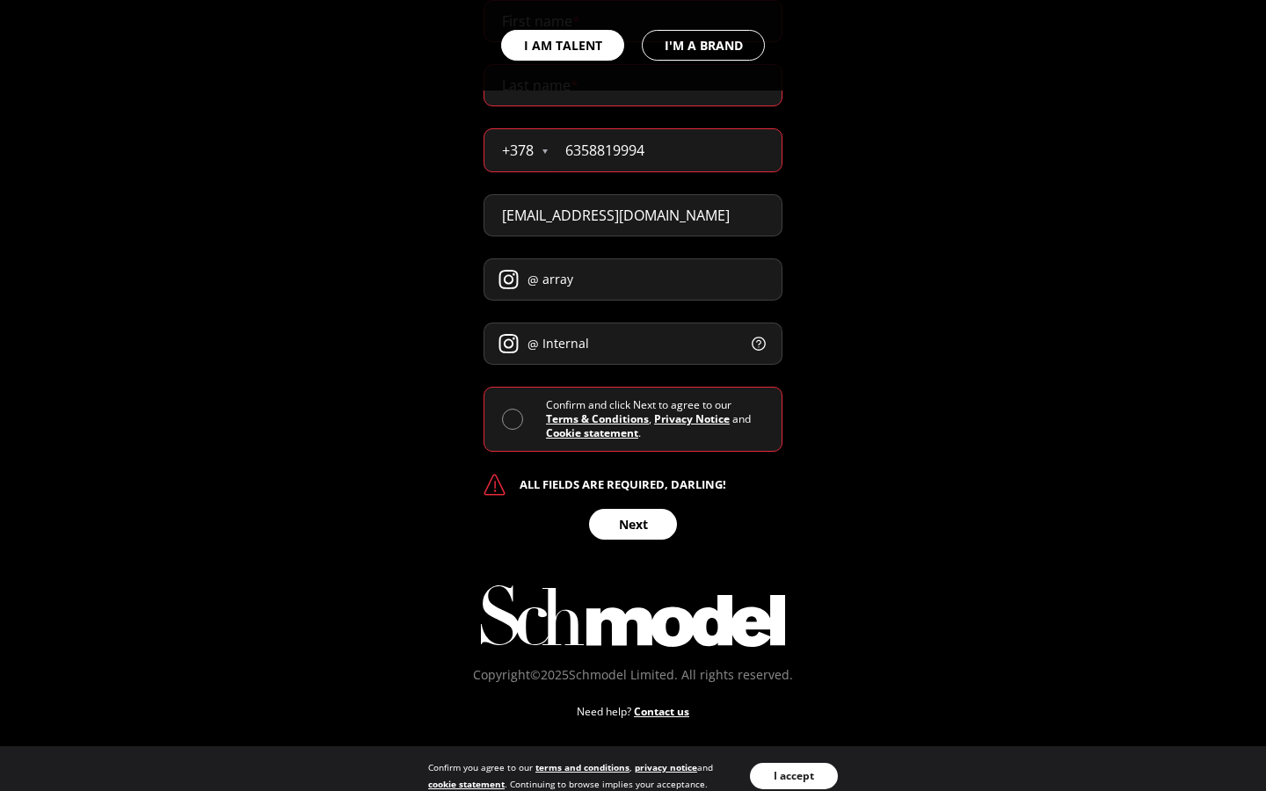
type input "[EMAIL_ADDRESS][DOMAIN_NAME]"
click at [633, 215] on input at bounding box center [633, 215] width 299 height 42
click at [633, 215] on input "gordonb95@yahoo.brandonfarmer75@[EMAIL_ADDRESS]@tooolz.comoutlook.comcom" at bounding box center [633, 215] width 299 height 42
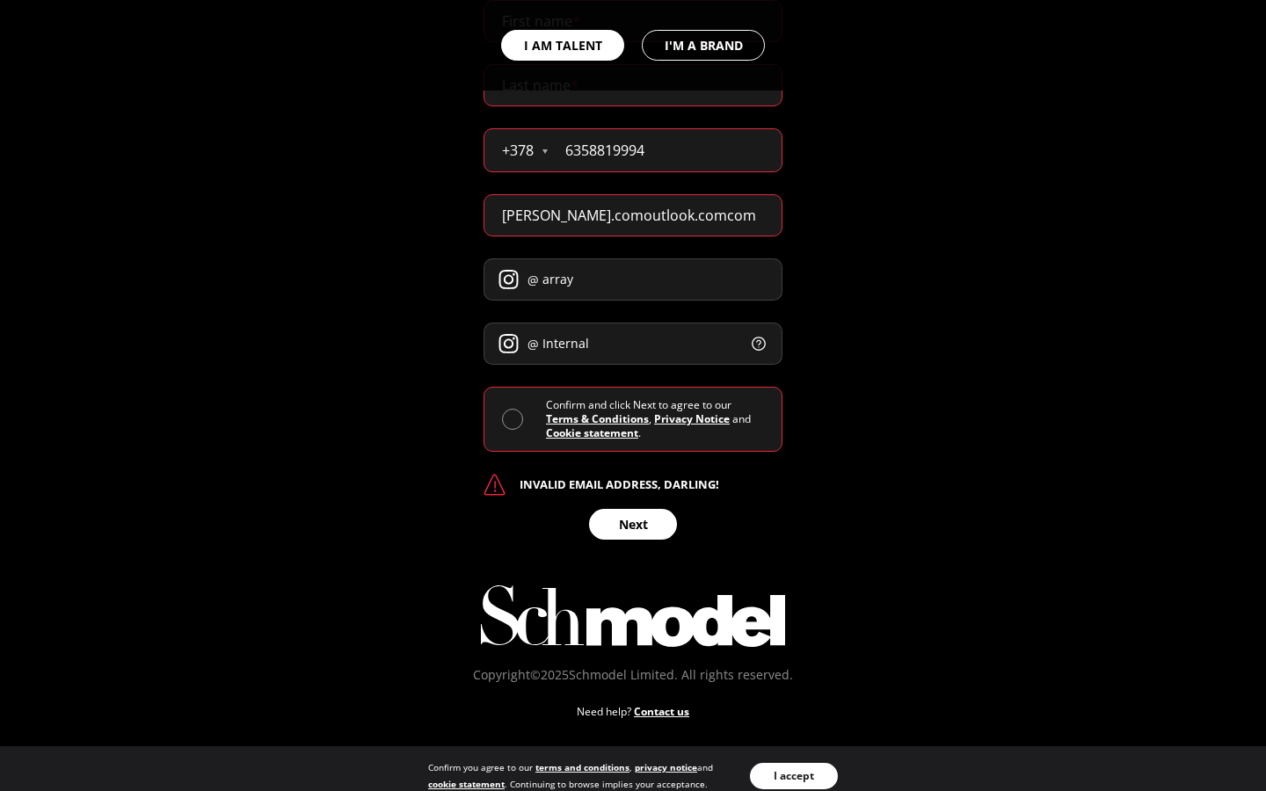
type input "olz.comoutlook.comcom"
type input "[US_STATE]"
click at [633, 215] on input at bounding box center [633, 215] width 299 height 42
type input "Californiagordonb95@yahoo.brandonfarmer75@[EMAIL_ADDRESS]@tooolz.comoutlook.com…"
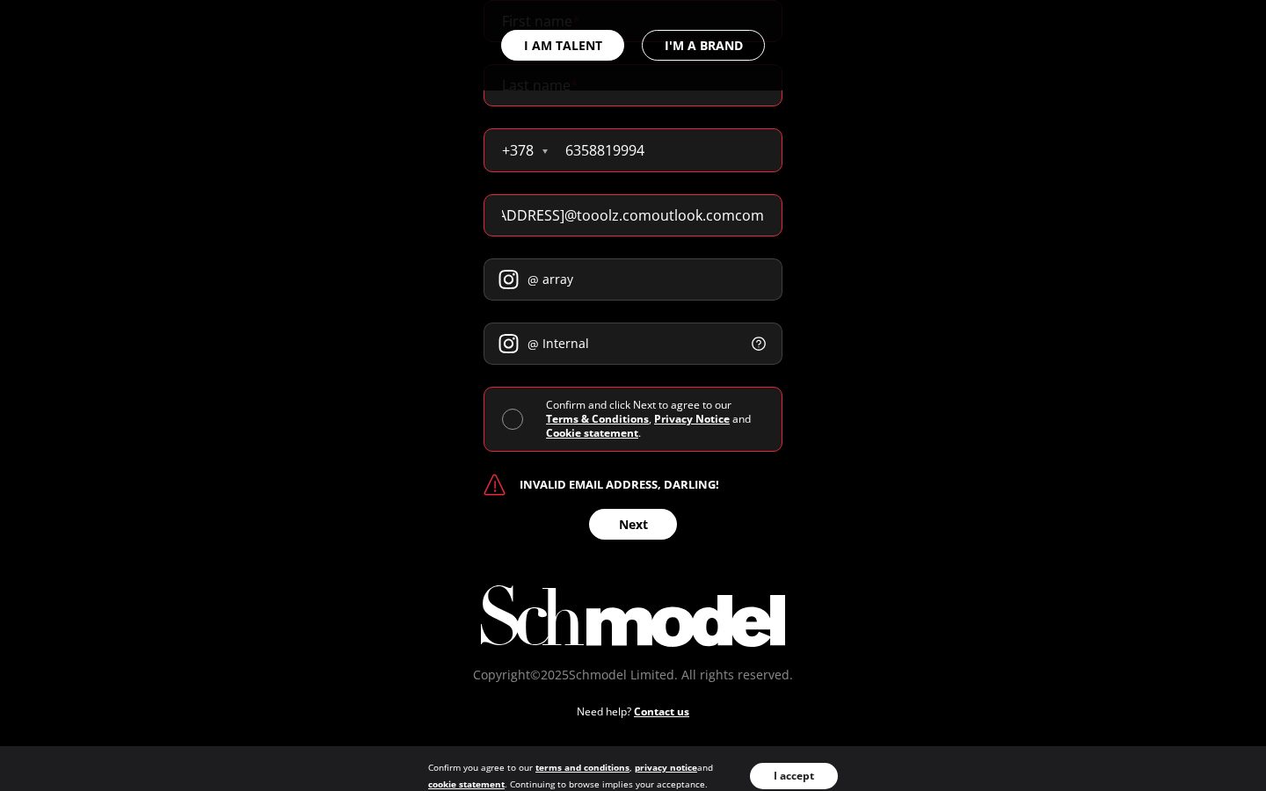
click at [633, 280] on input "array" at bounding box center [633, 280] width 299 height 42
type input "a"
type input "Practical"
click at [633, 280] on input "text" at bounding box center [633, 280] width 299 height 42
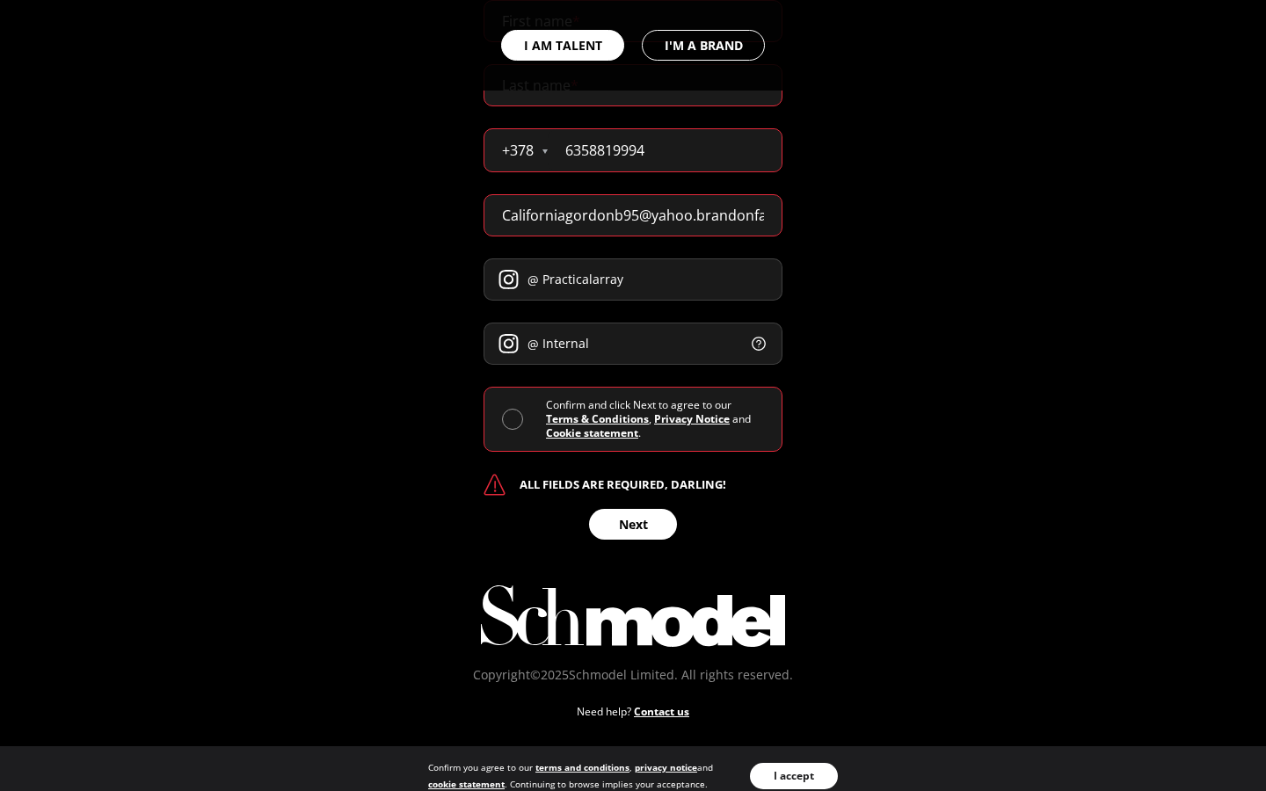
type input "Practicalarray"
click at [633, 344] on input "Internal" at bounding box center [633, 344] width 299 height 42
type input "I"
type input "Streets"
click at [633, 344] on input "text" at bounding box center [633, 344] width 299 height 42
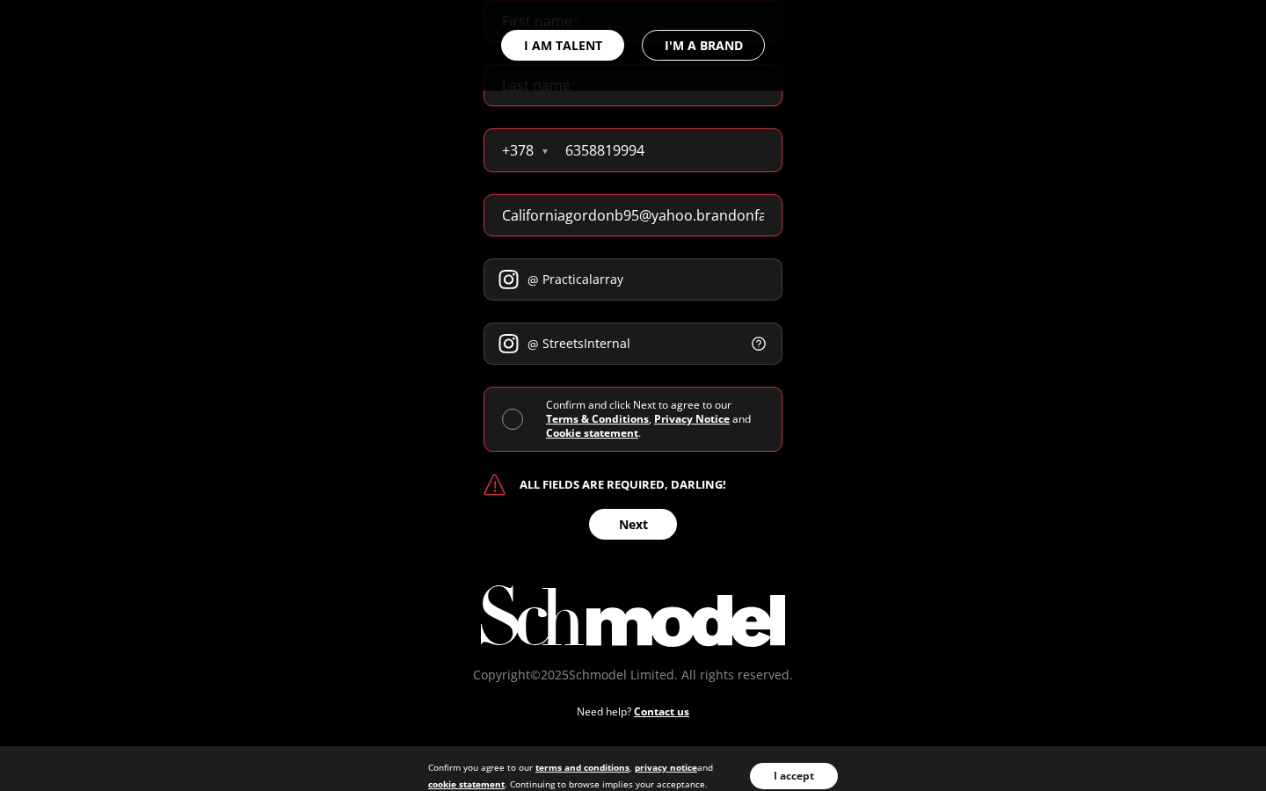
type input "StreetsInternal"
select select "BR"
type input "[PHONE_NUMBER]"
select select "SM"
type input "6358819994"
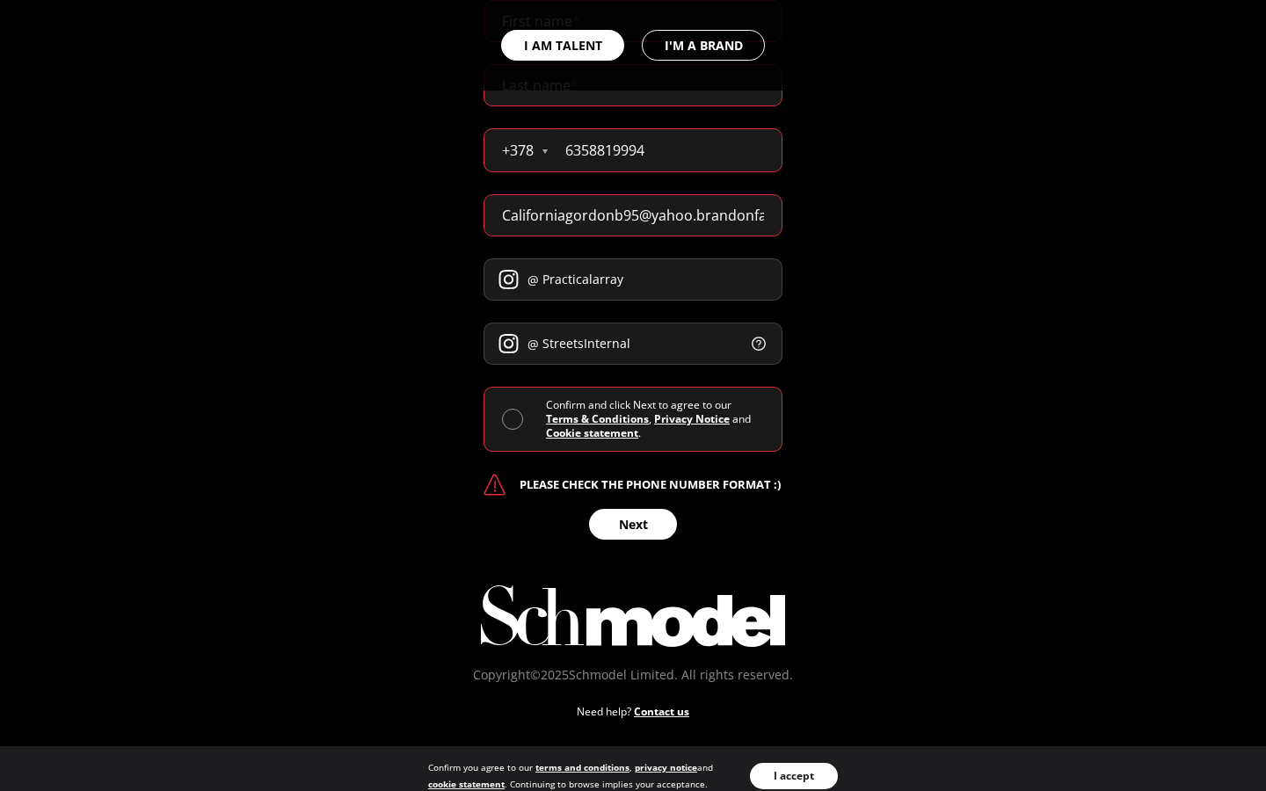
click at [633, 21] on div "I AM TALENT I'M A BRAND" at bounding box center [633, 45] width 1266 height 91
type input "[US_STATE]"
click at [633, 85] on div "I AM TALENT I'M A BRAND" at bounding box center [633, 45] width 1266 height 91
type input "[PERSON_NAME]"
click at [665, 150] on input "6358819994" at bounding box center [665, 150] width 234 height 42
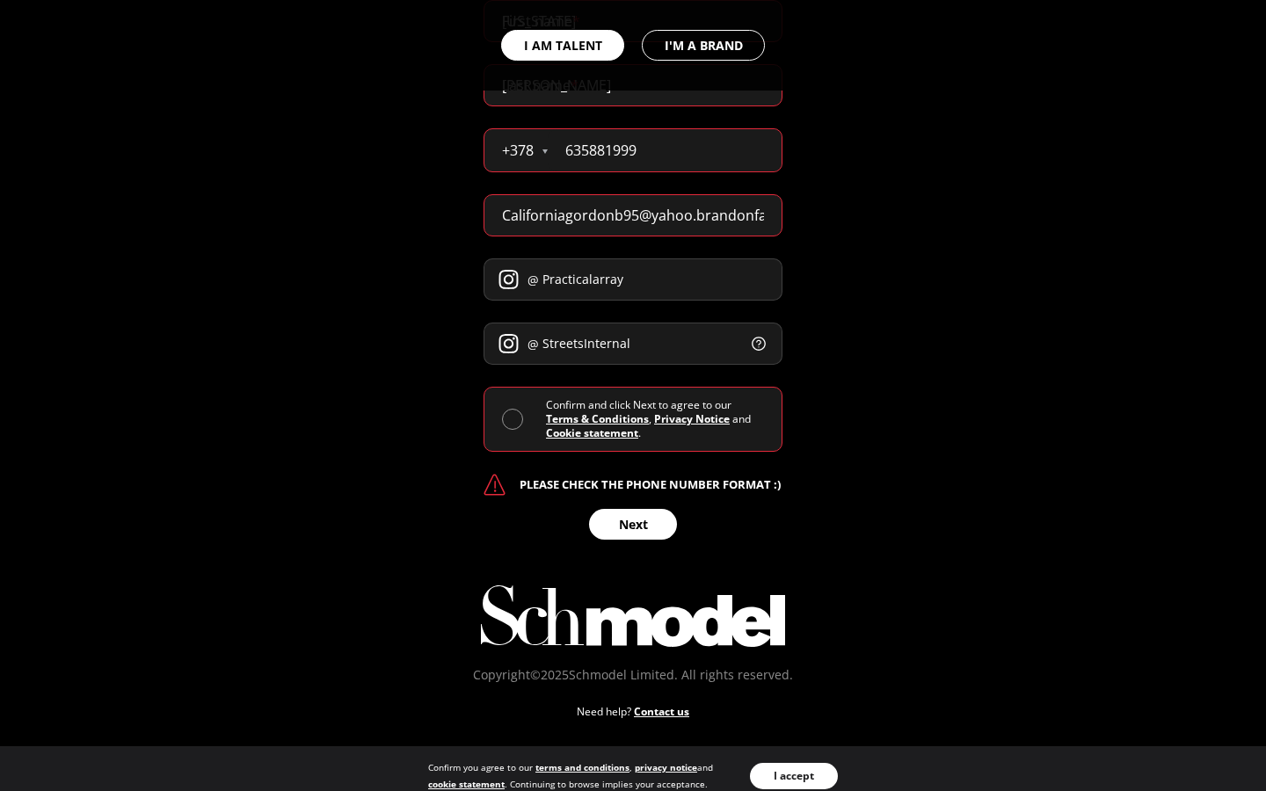
type input "63 58 81 99"
type input "6"
type input "2512741291"
click at [633, 215] on input "Californiagordonb95@yahoo.brandonfarmer75@[EMAIL_ADDRESS]@tooolz.comoutlook.com…" at bounding box center [633, 215] width 299 height 42
type input "@yahoo.brandonfarmer75@[EMAIL_ADDRESS]@tooolz.comoutlook.comcom"
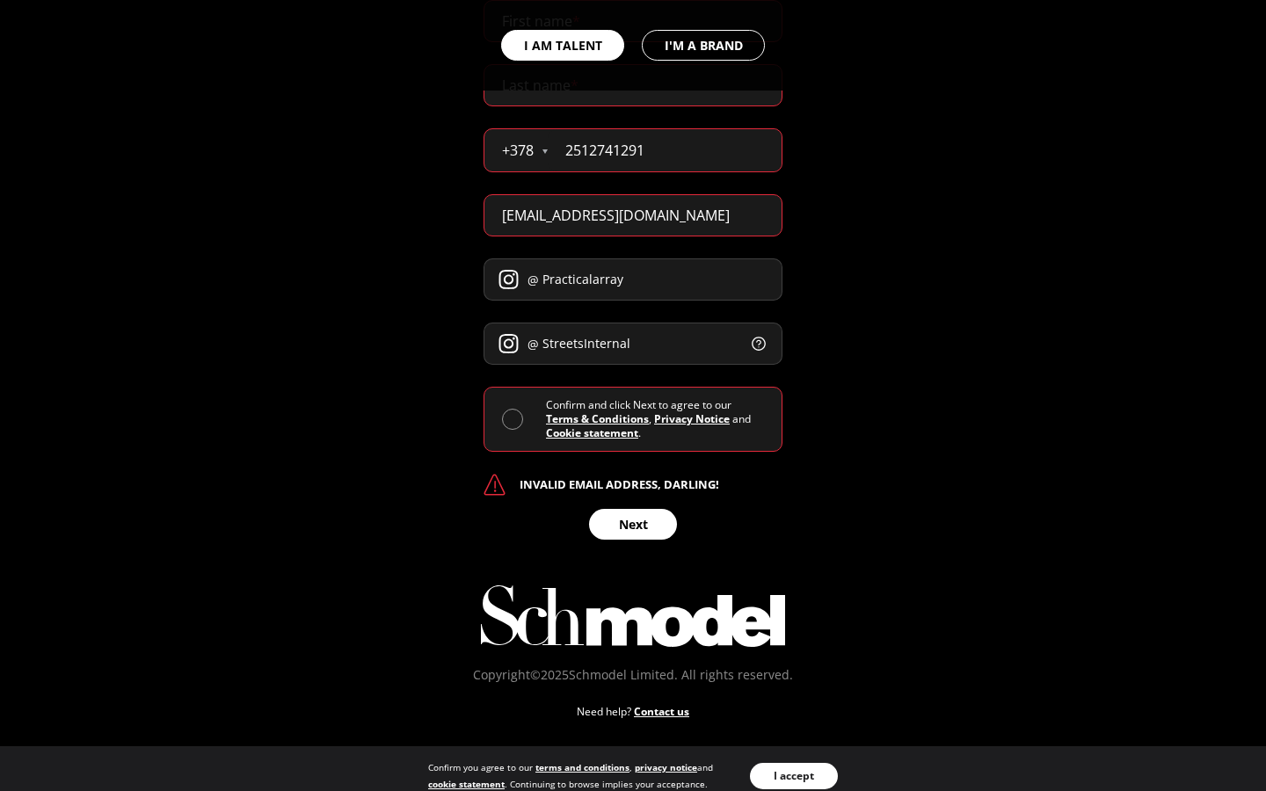
type input "[EMAIL_ADDRESS][DOMAIN_NAME]"
click at [633, 280] on input "Practicalarray" at bounding box center [633, 280] width 299 height 42
type input "P"
type input "Practical"
click at [633, 344] on input "StreetsInternal" at bounding box center [633, 344] width 299 height 42
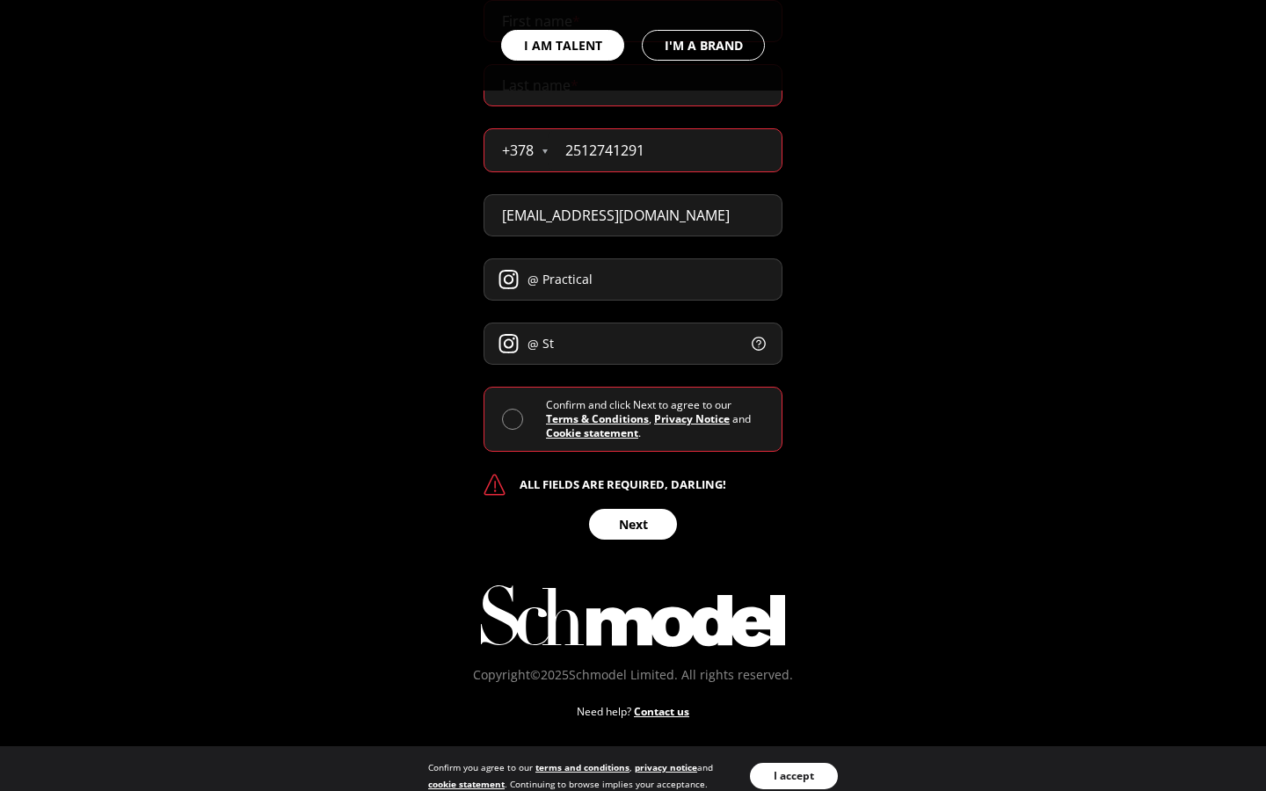
type input "S"
type input "Streets"
select select "IT"
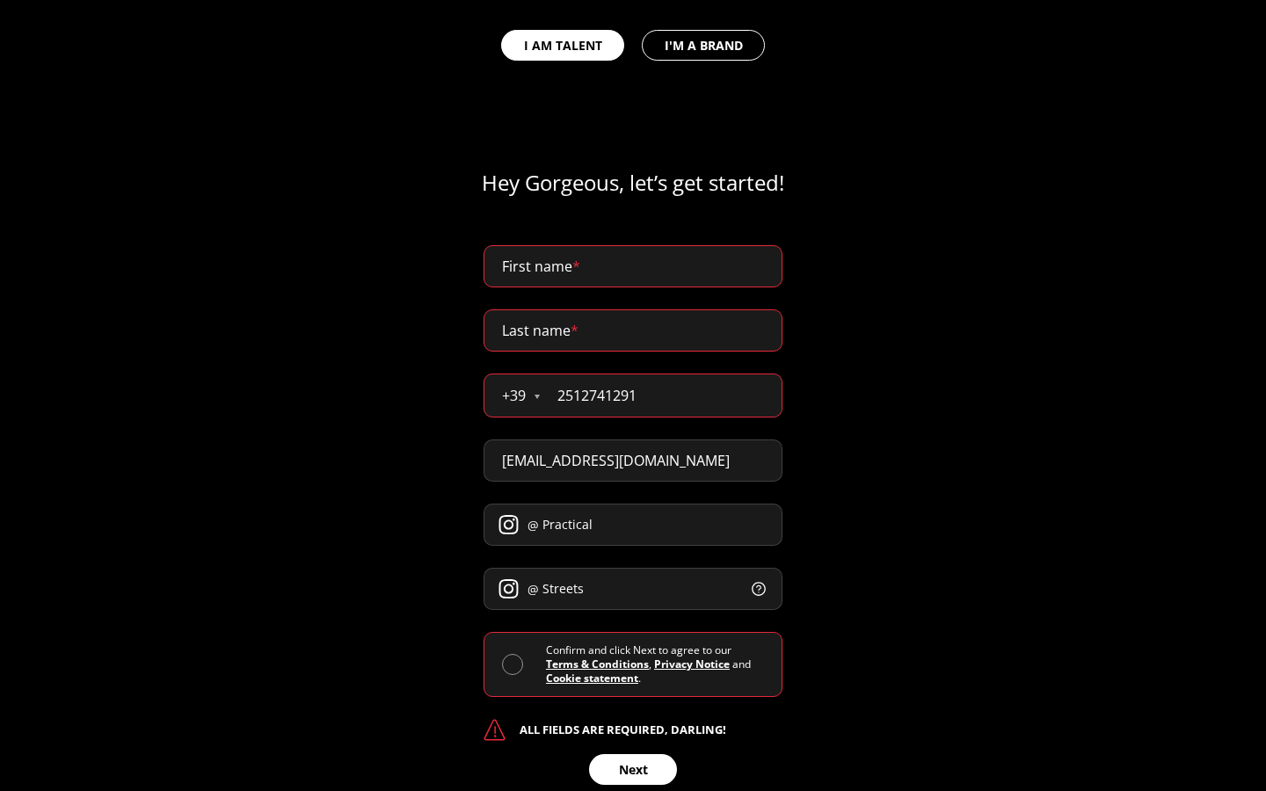
click at [751, 581] on button at bounding box center [759, 589] width 16 height 16
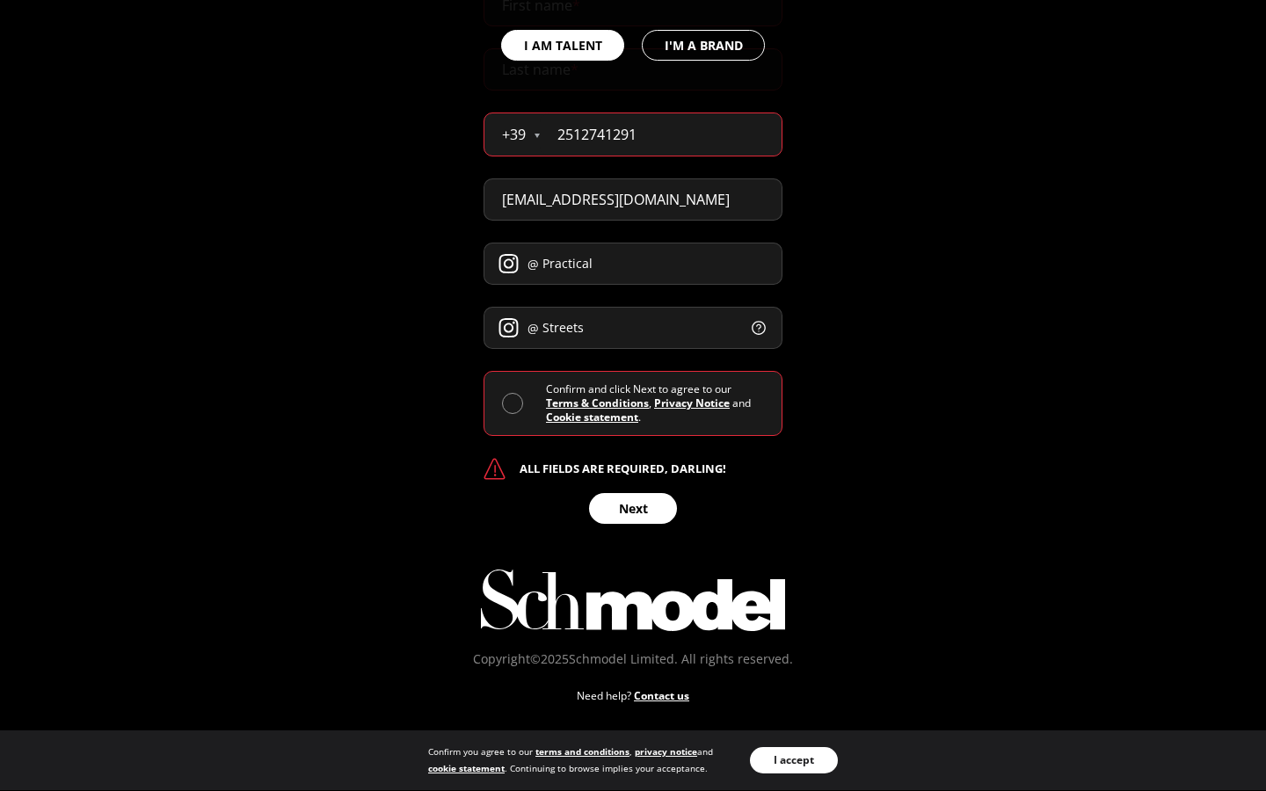
click at [633, 508] on button "Next" at bounding box center [633, 508] width 88 height 31
click at [633, 21] on div "I AM TALENT I'M A BRAND" at bounding box center [633, 45] width 1266 height 91
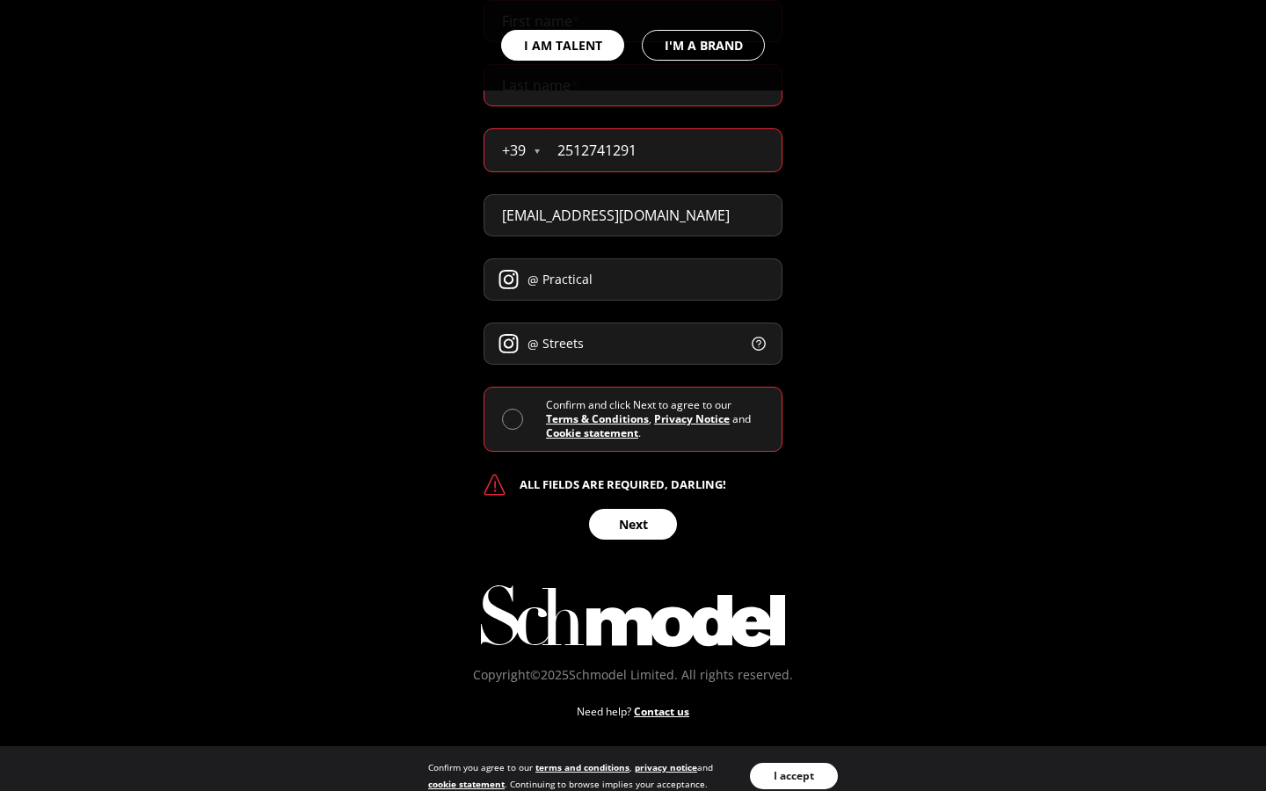
type input "[US_STATE]"
click at [633, 85] on div "I AM TALENT I'M A BRAND" at bounding box center [633, 45] width 1266 height 91
type input "[PERSON_NAME]"
click at [660, 150] on input "2512741291" at bounding box center [661, 150] width 242 height 42
type input "2"
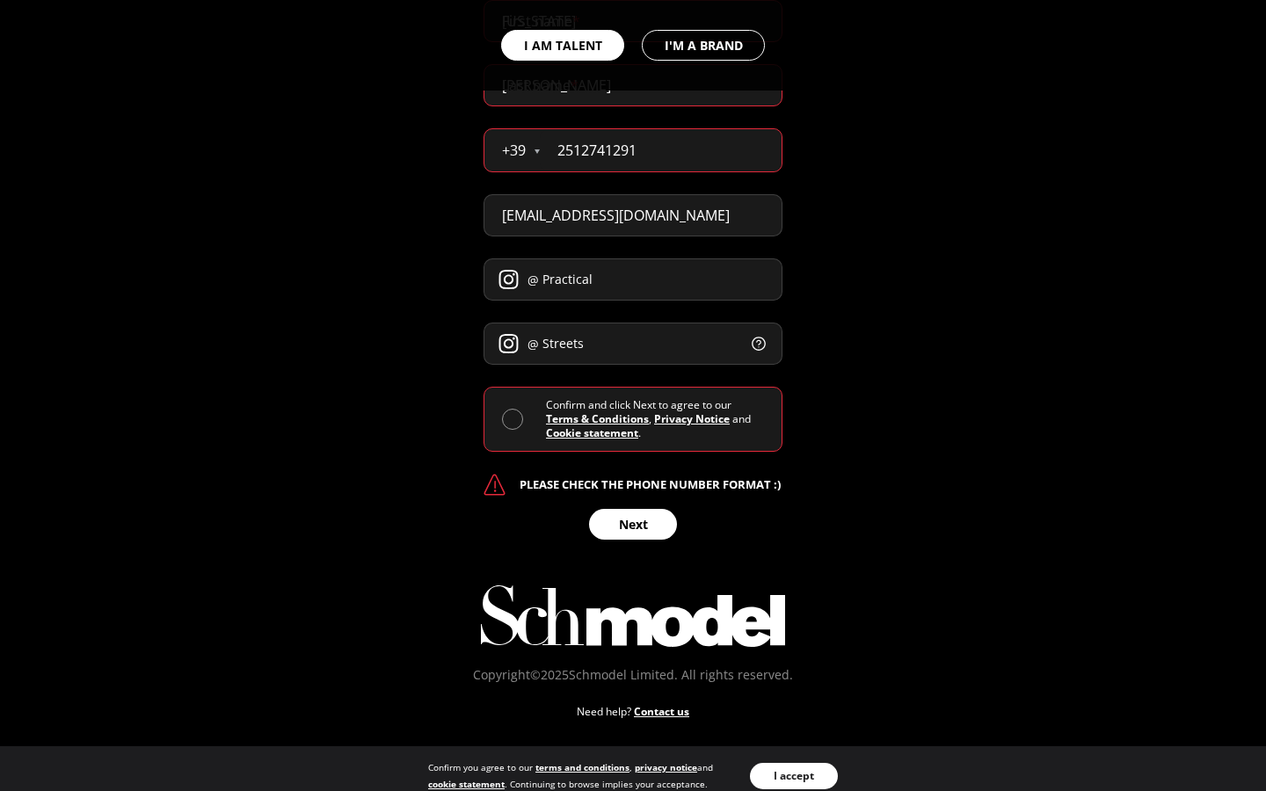
type input "2512741291"
click at [633, 215] on input "[EMAIL_ADDRESS][DOMAIN_NAME]" at bounding box center [633, 215] width 299 height 42
type input "[EMAIL_ADDRESS][DOMAIN_NAME]"
type input "m"
type input "[EMAIL_ADDRESS][DOMAIN_NAME]"
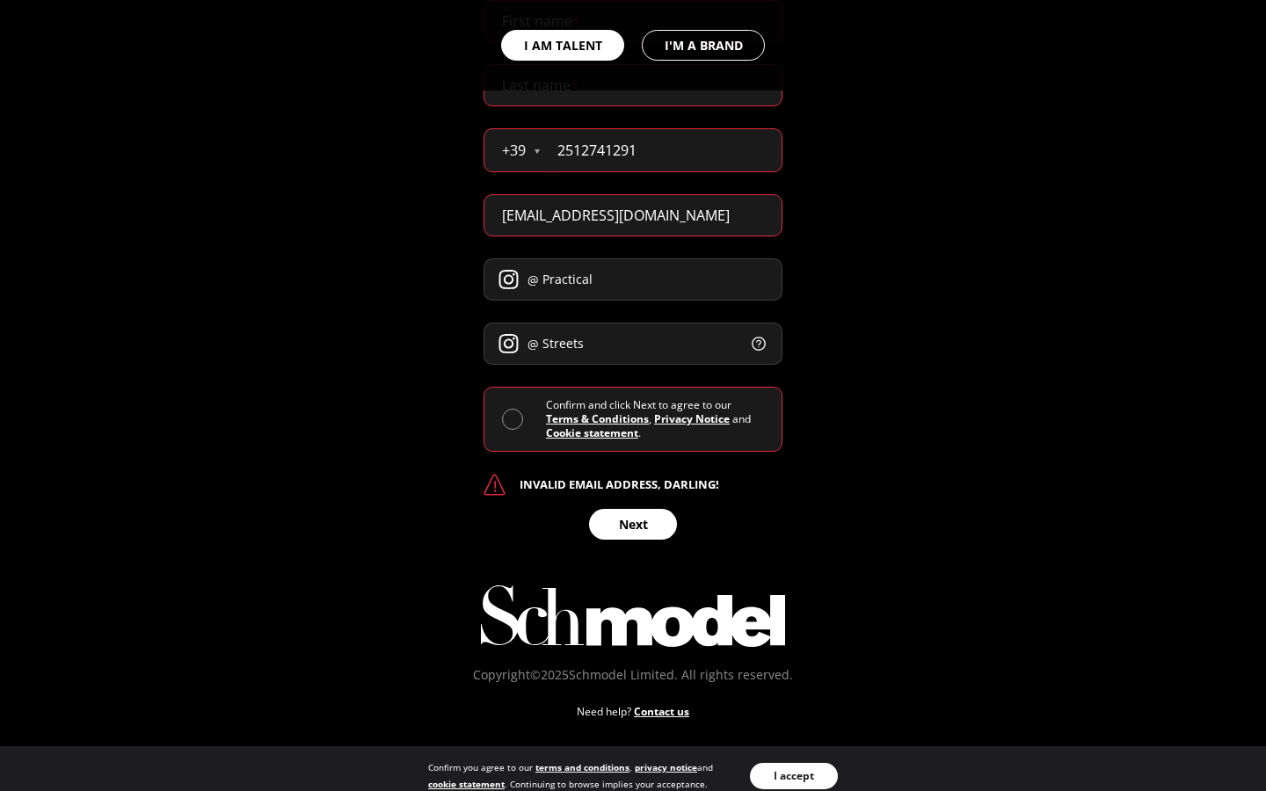
click at [633, 280] on input "Practical" at bounding box center [633, 280] width 299 height 42
type input "P"
type input "Practical"
click at [633, 344] on input "Streets" at bounding box center [633, 344] width 299 height 42
type input "S"
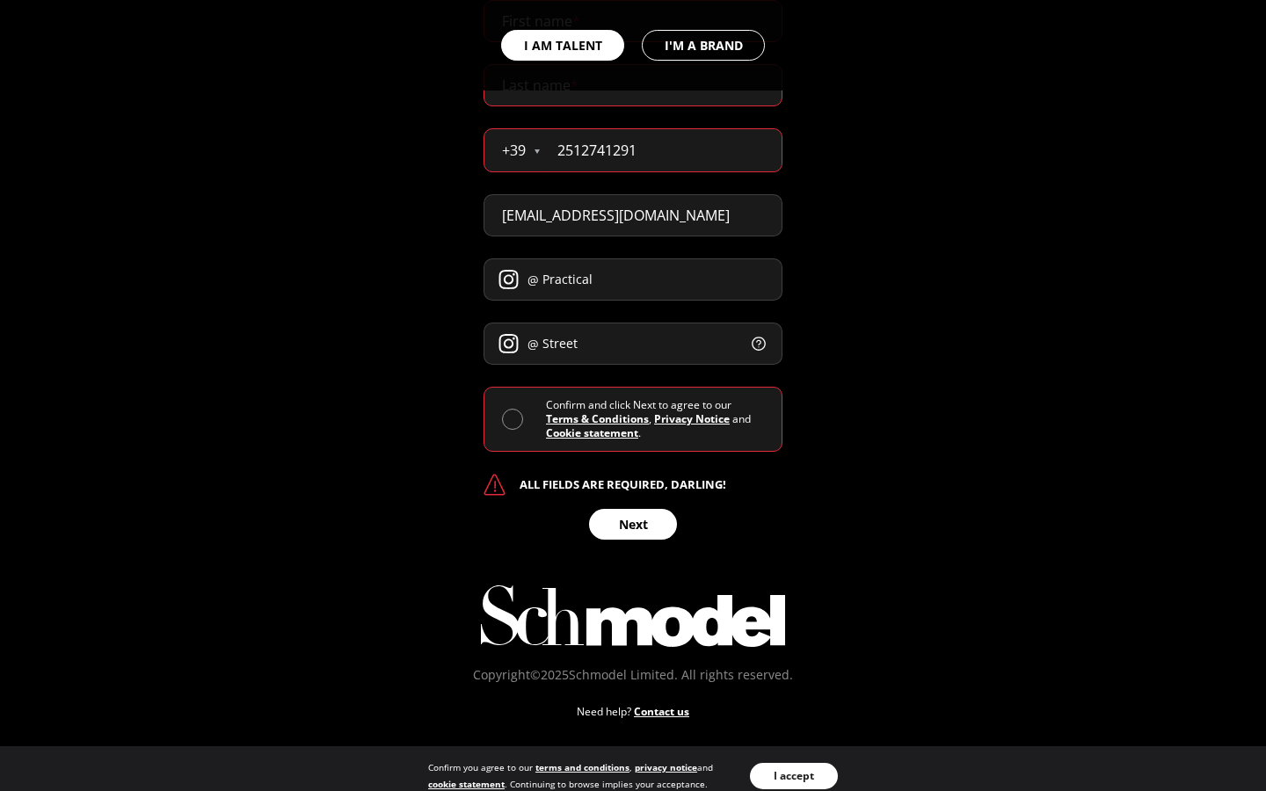
type input "Streets"
select select "BA"
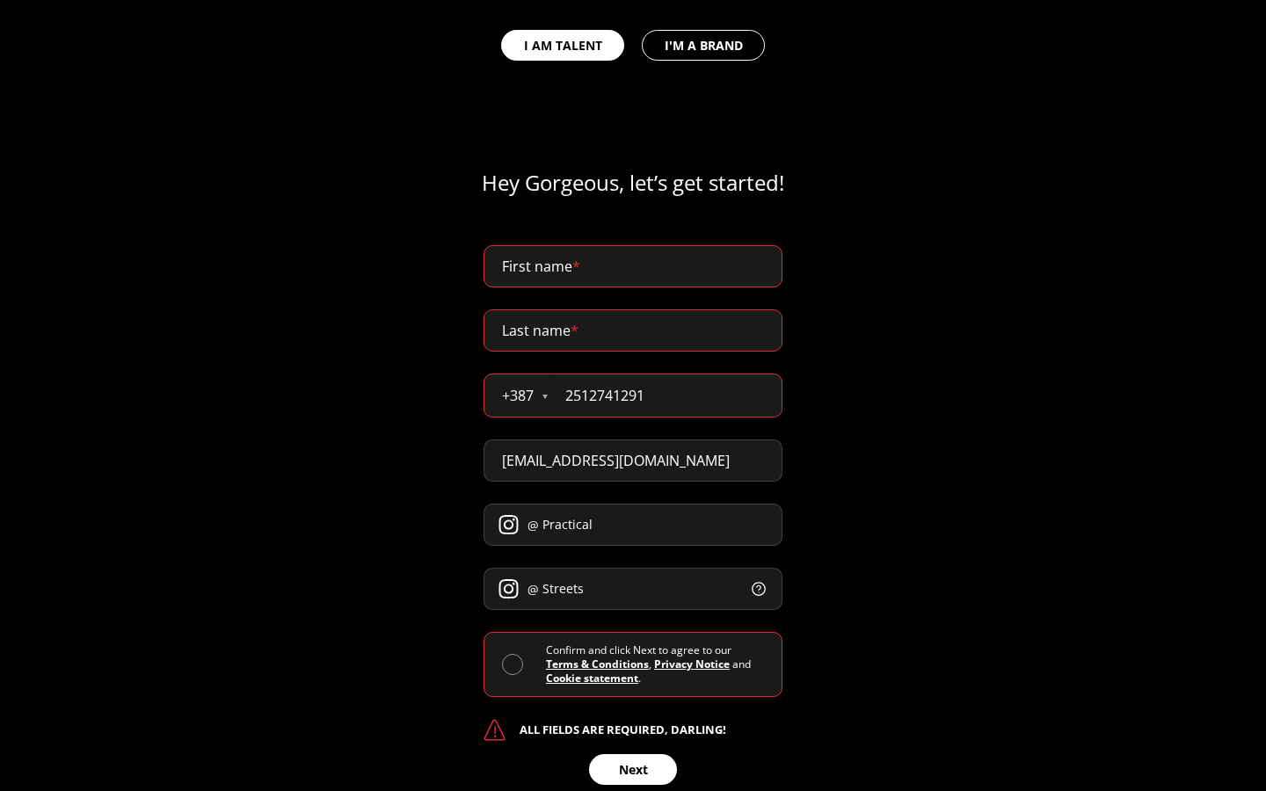
click at [751, 581] on button at bounding box center [759, 589] width 16 height 16
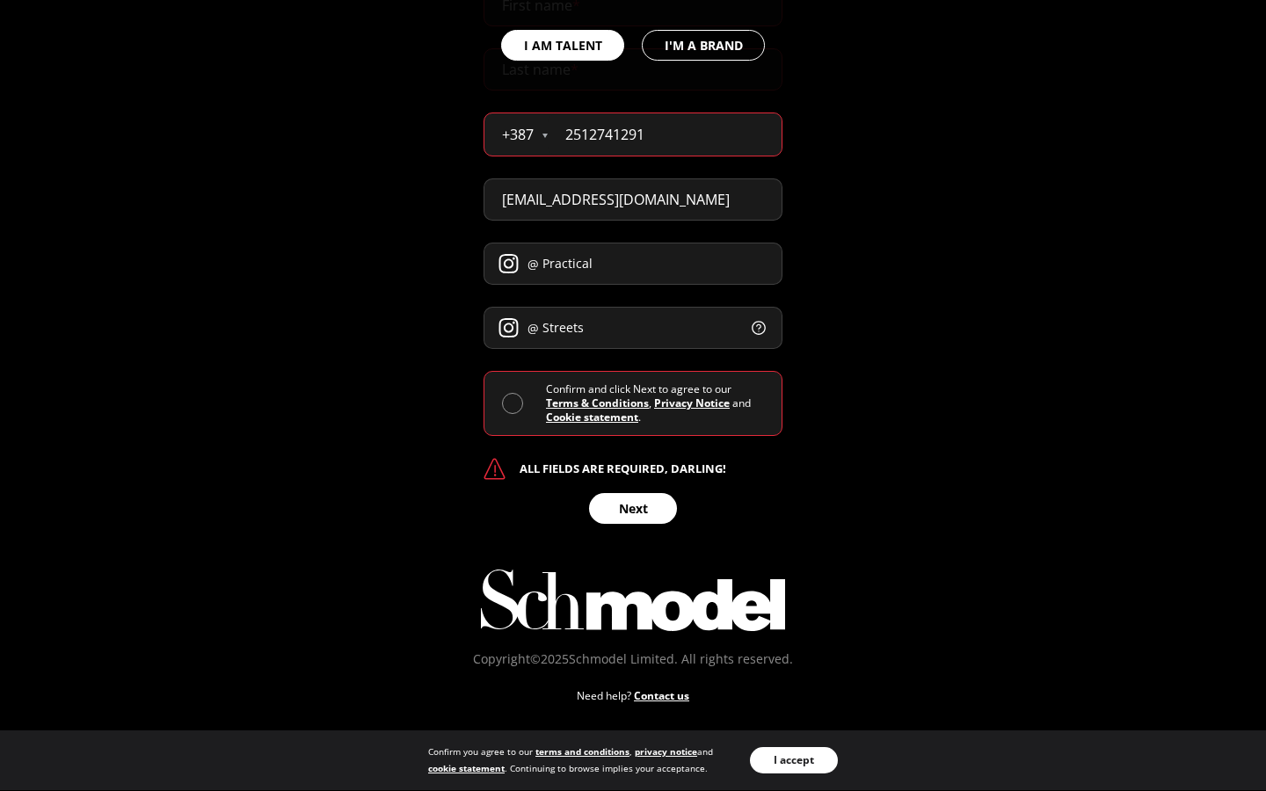
click at [633, 508] on button "Next" at bounding box center [633, 508] width 88 height 31
click at [633, 21] on div "I AM TALENT I'M A BRAND" at bounding box center [633, 45] width 1266 height 91
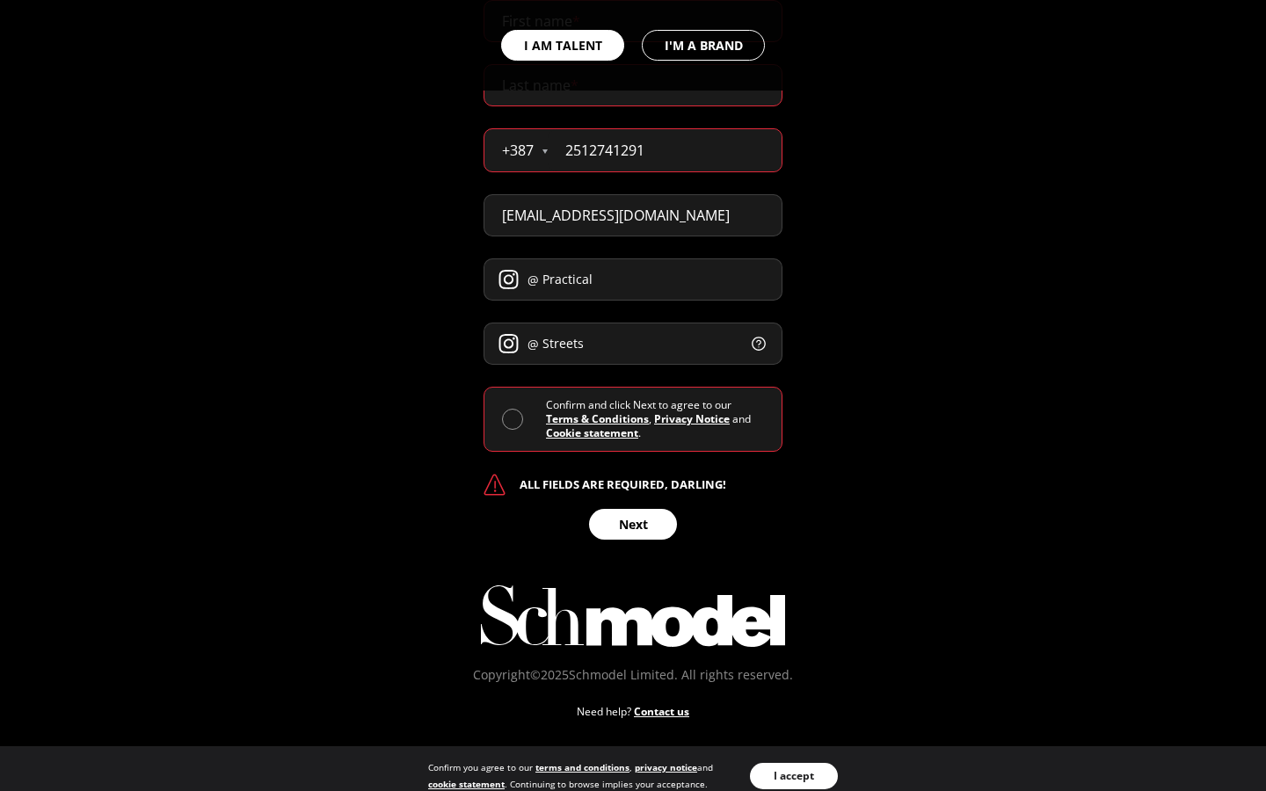
type input "[US_STATE]"
click at [633, 85] on div "I AM TALENT I'M A BRAND" at bounding box center [633, 45] width 1266 height 91
type input "quantify"
click at [665, 150] on input "2512741291" at bounding box center [665, 150] width 234 height 42
type input "2"
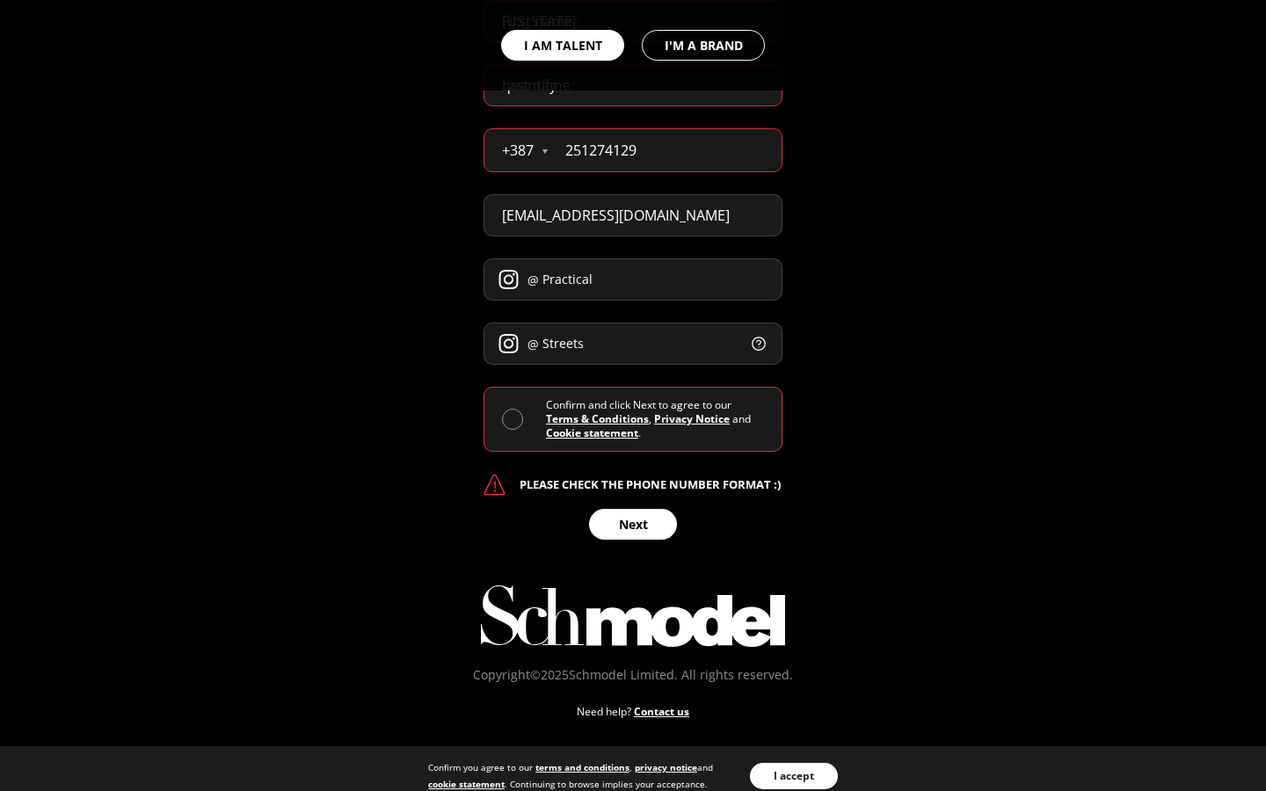
type input "251274129"
click at [633, 215] on input "[EMAIL_ADDRESS][DOMAIN_NAME]" at bounding box center [633, 215] width 299 height 42
type input "[EMAIL_ADDRESS]com"
type input "com"
type input "[EMAIL_ADDRESS][DOMAIN_NAME]"
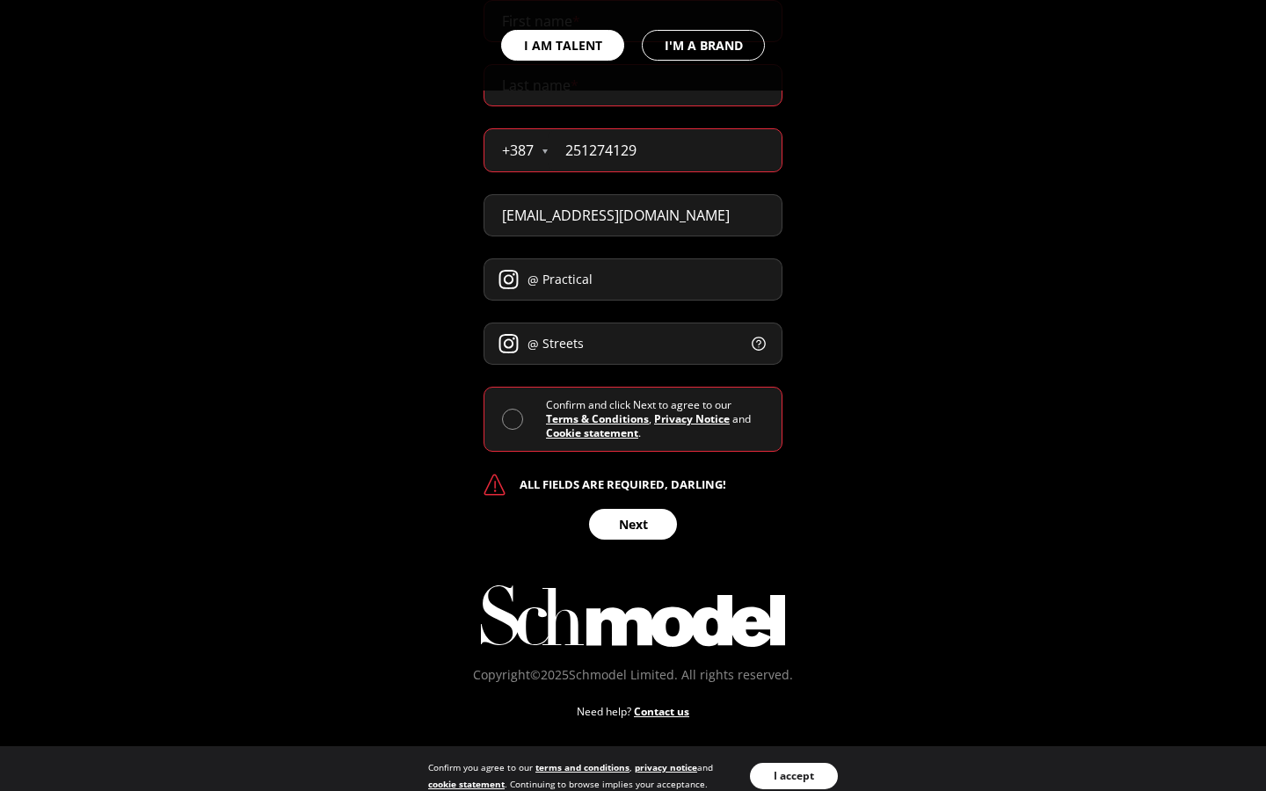
click at [633, 280] on input "Practical" at bounding box center [633, 280] width 299 height 42
type input "P"
type input "Practical"
click at [633, 344] on input "Streets" at bounding box center [633, 344] width 299 height 42
type input "S"
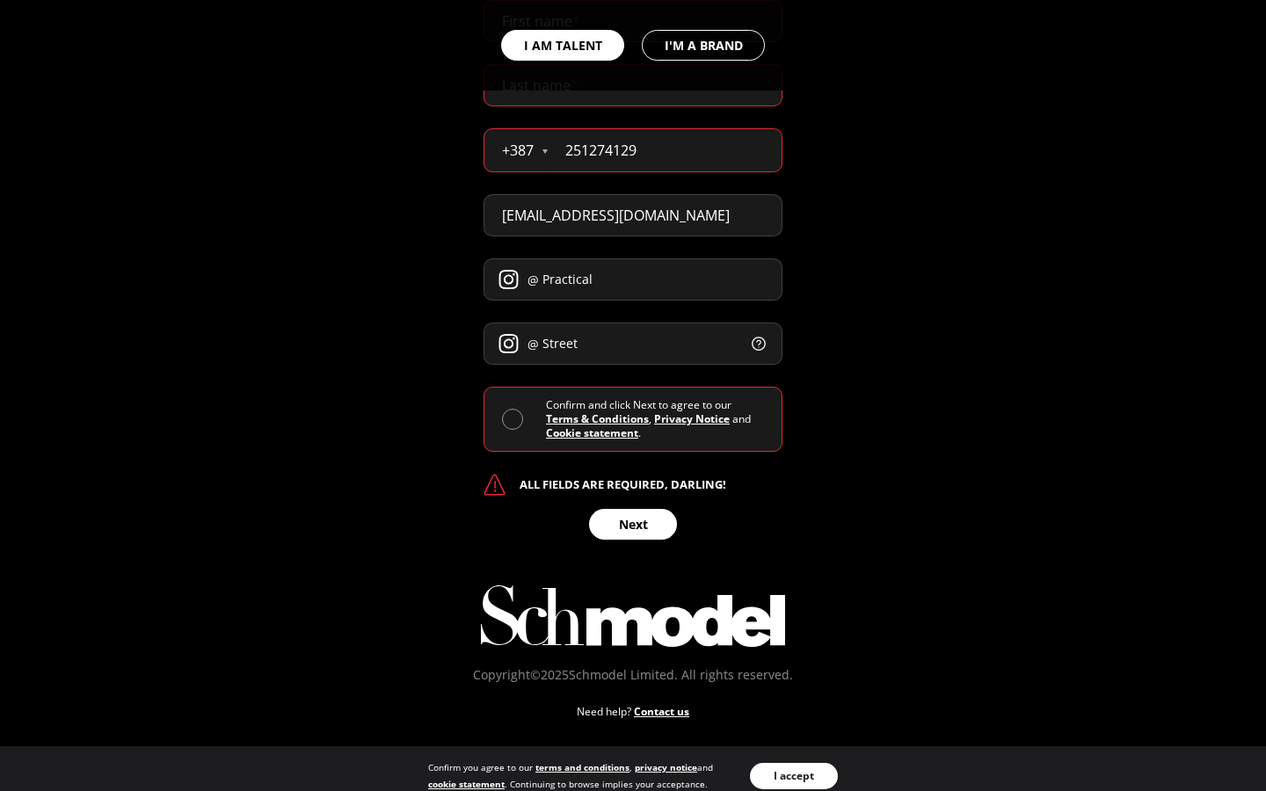
type input "Streets"
select select "GI"
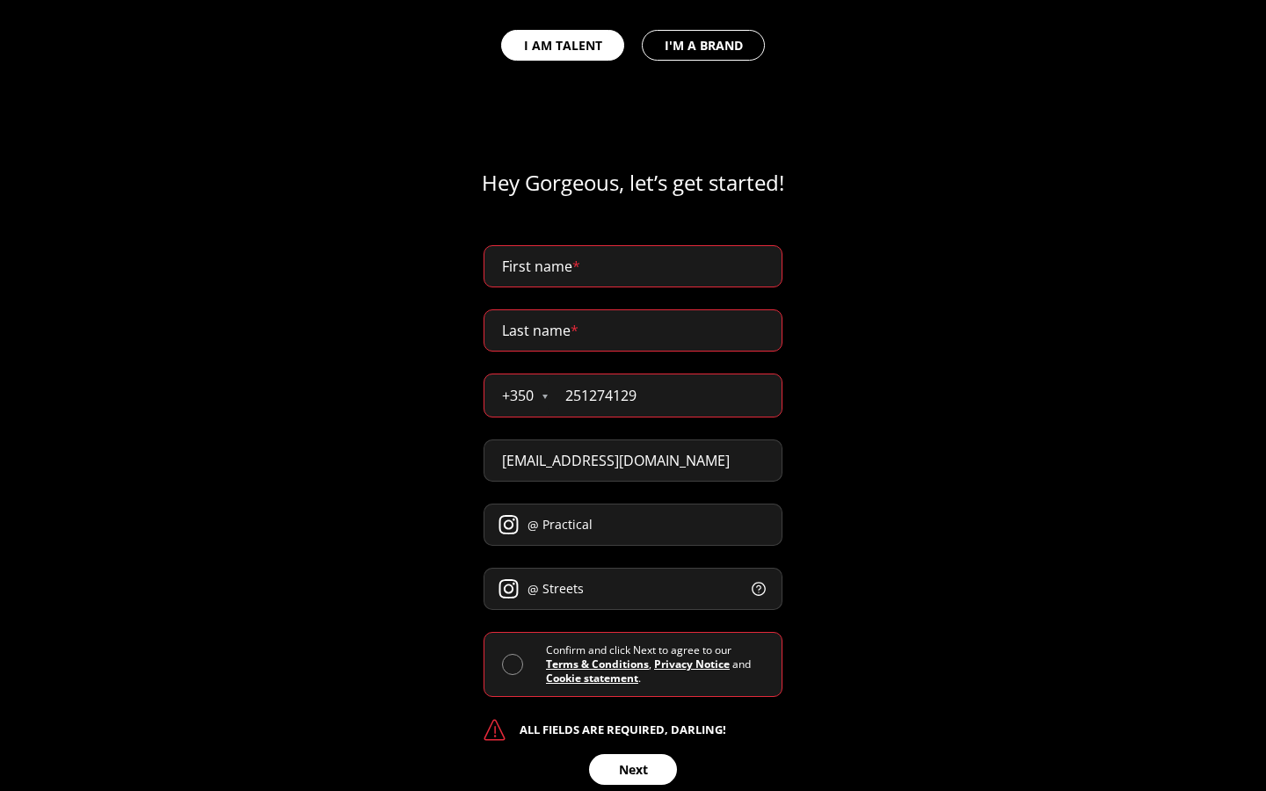
click at [751, 581] on button at bounding box center [759, 589] width 16 height 16
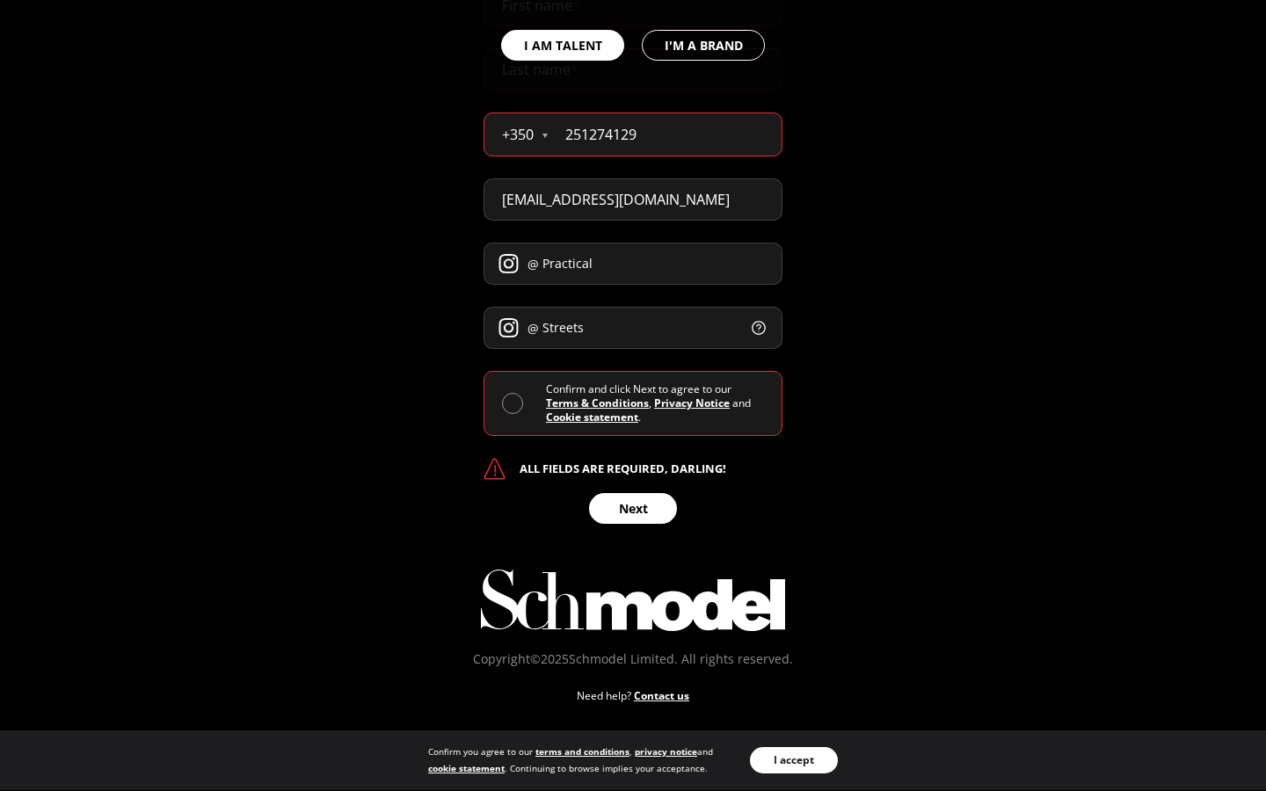
click at [633, 508] on button "Next" at bounding box center [633, 508] width 88 height 31
click at [633, 21] on div "I AM TALENT I'M A BRAND" at bounding box center [633, 45] width 1266 height 91
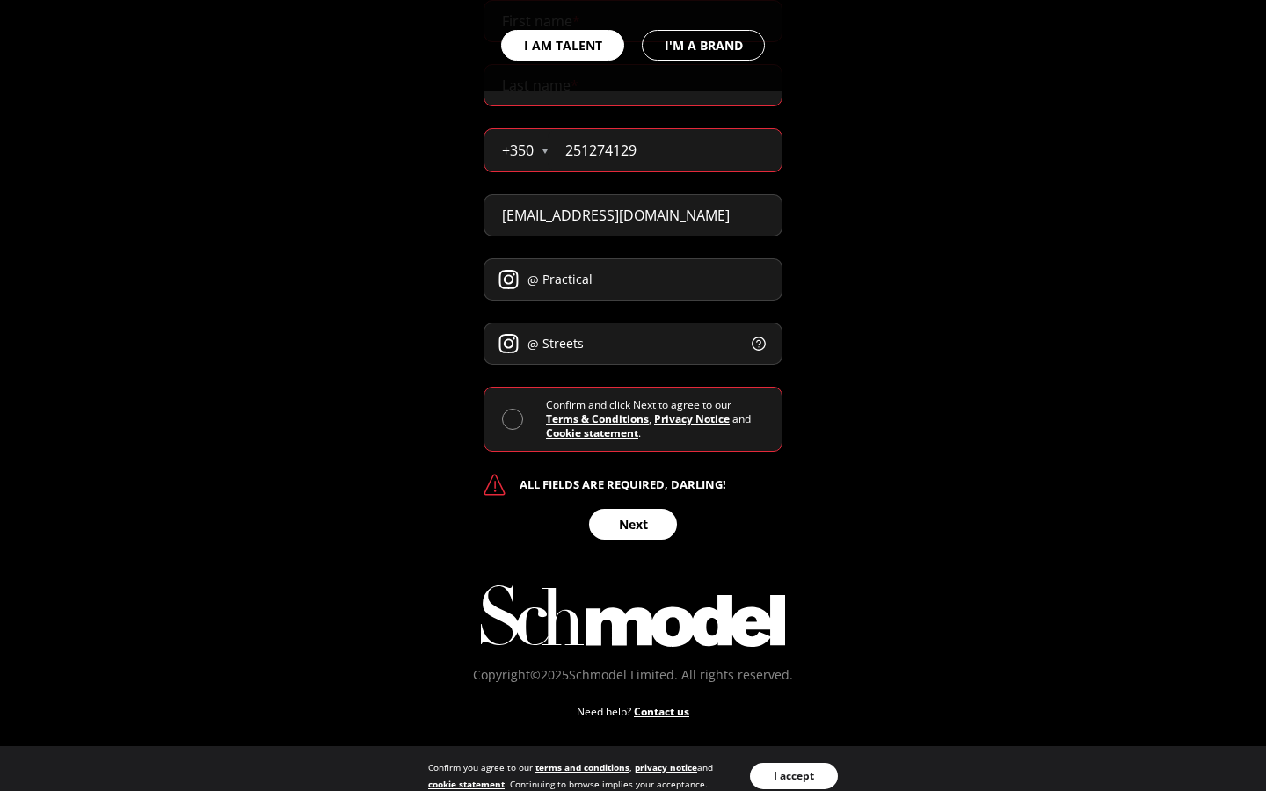
type input "[PERSON_NAME]"
click at [633, 85] on div "I AM TALENT I'M A BRAND" at bounding box center [633, 45] width 1266 height 91
type input "[PERSON_NAME]"
click at [665, 150] on input "251274129" at bounding box center [665, 150] width 234 height 42
type input "251 27412"
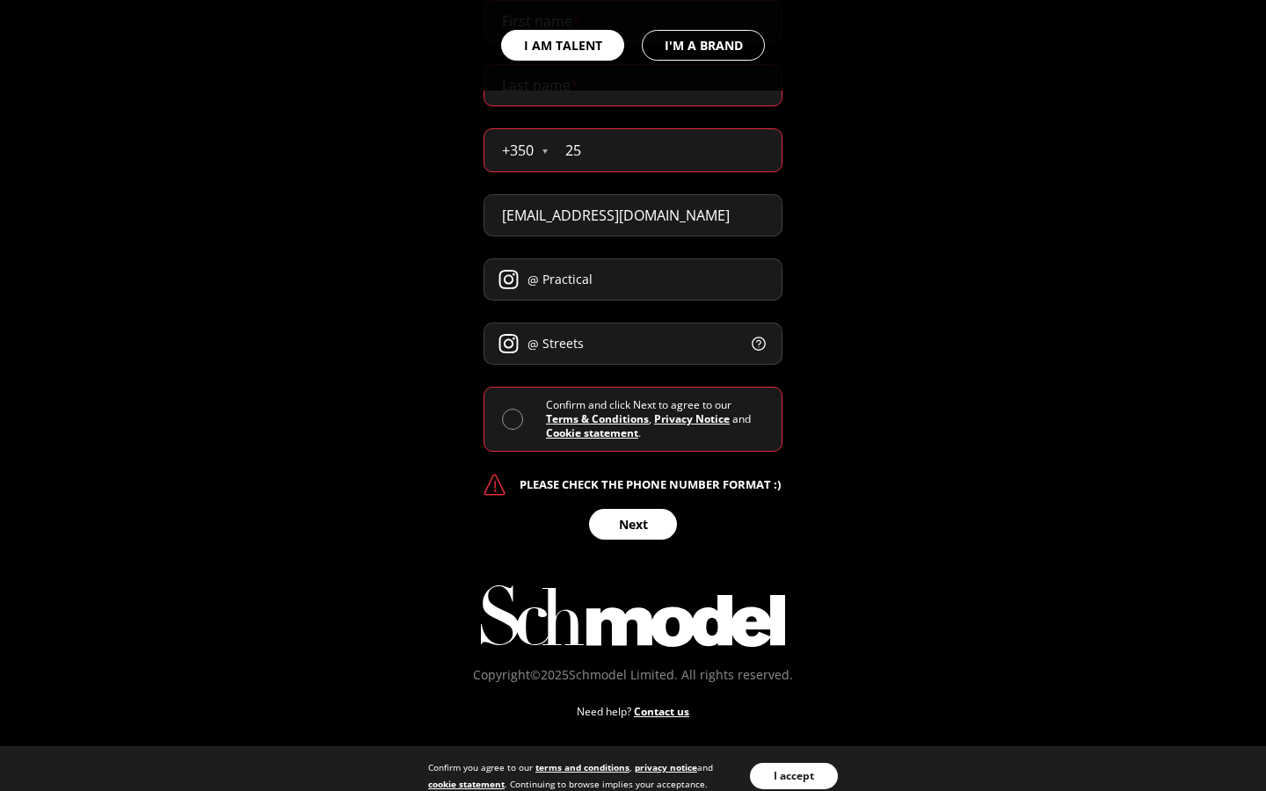
type input "2"
type input "251 27412"
click at [633, 215] on input "[EMAIL_ADDRESS][DOMAIN_NAME]" at bounding box center [633, 215] width 299 height 42
type input "[DOMAIN_NAME]"
type input "[EMAIL_ADDRESS][DOMAIN_NAME]"
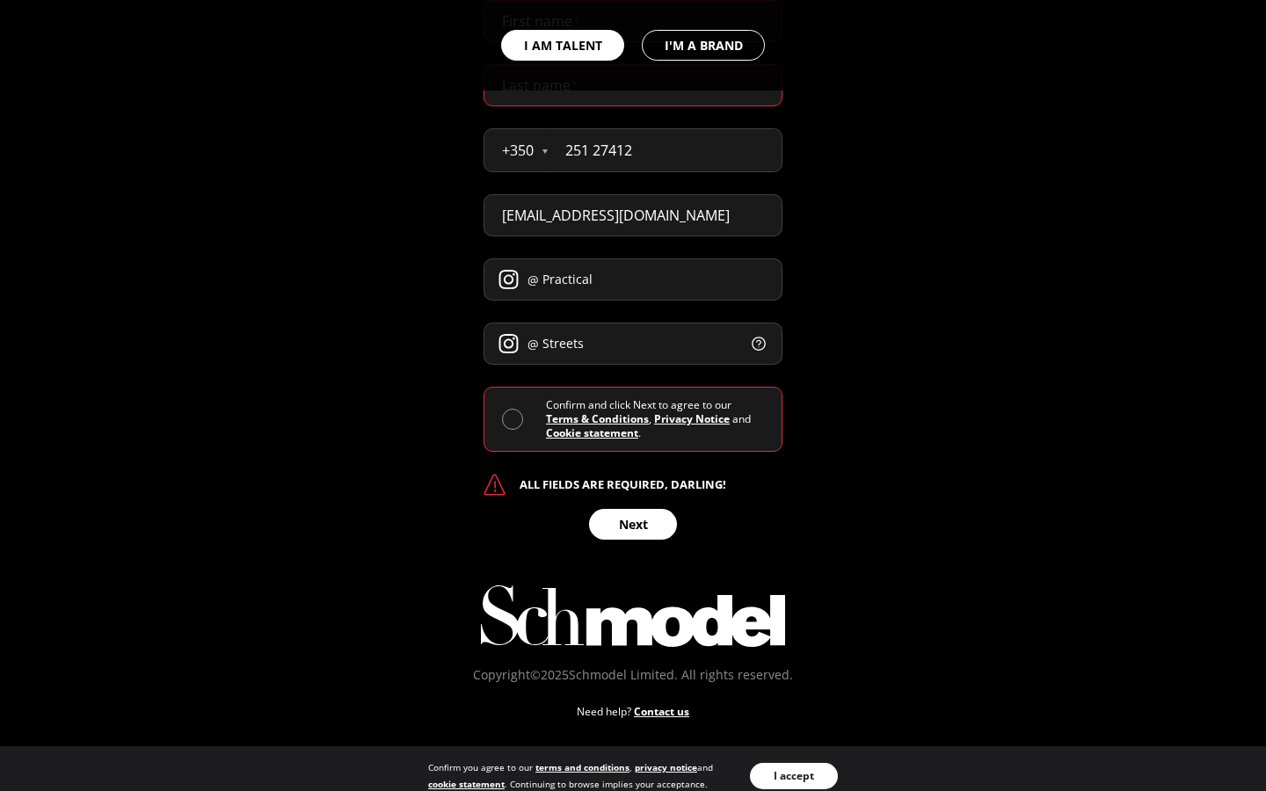
click at [633, 280] on input "Practical" at bounding box center [633, 280] width 299 height 42
type input "P"
type input "Practical"
click at [633, 344] on input "Streets" at bounding box center [633, 344] width 299 height 42
type input "S"
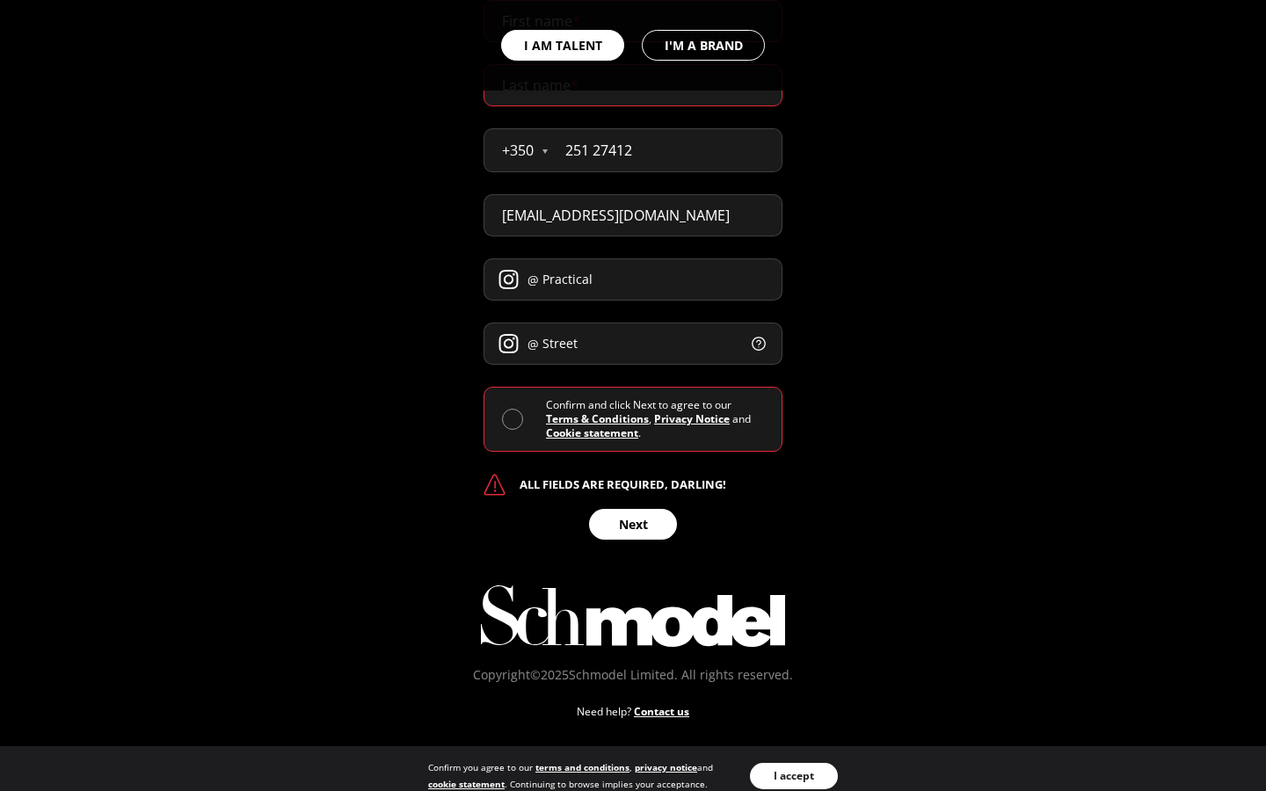
type input "Streets"
select select "HU"
type input "25127412"
click at [751, 336] on button at bounding box center [759, 344] width 16 height 16
